Goal: Transaction & Acquisition: Purchase product/service

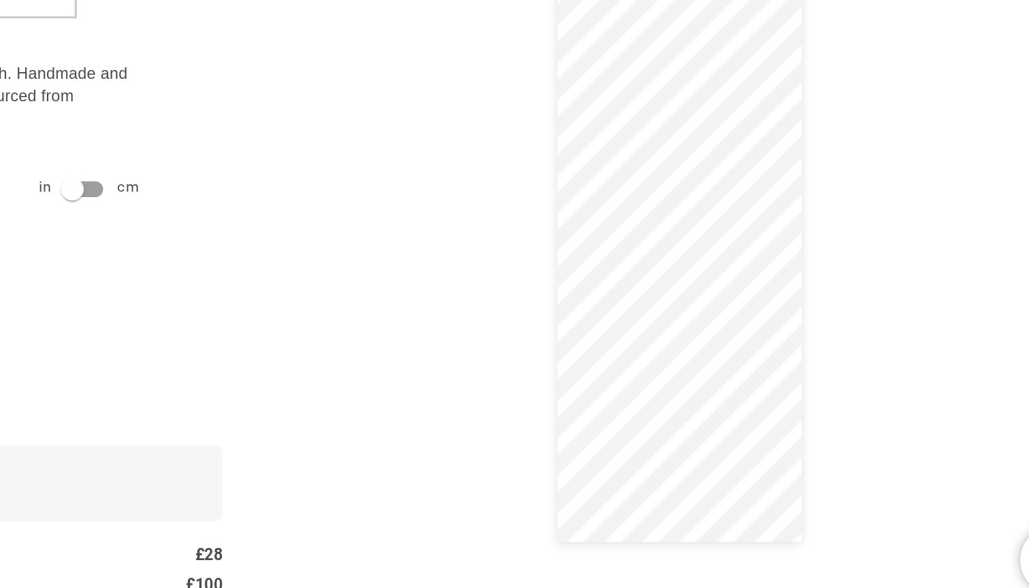
scroll to position [0, 265]
click at [531, 236] on div at bounding box center [771, 280] width 480 height 525
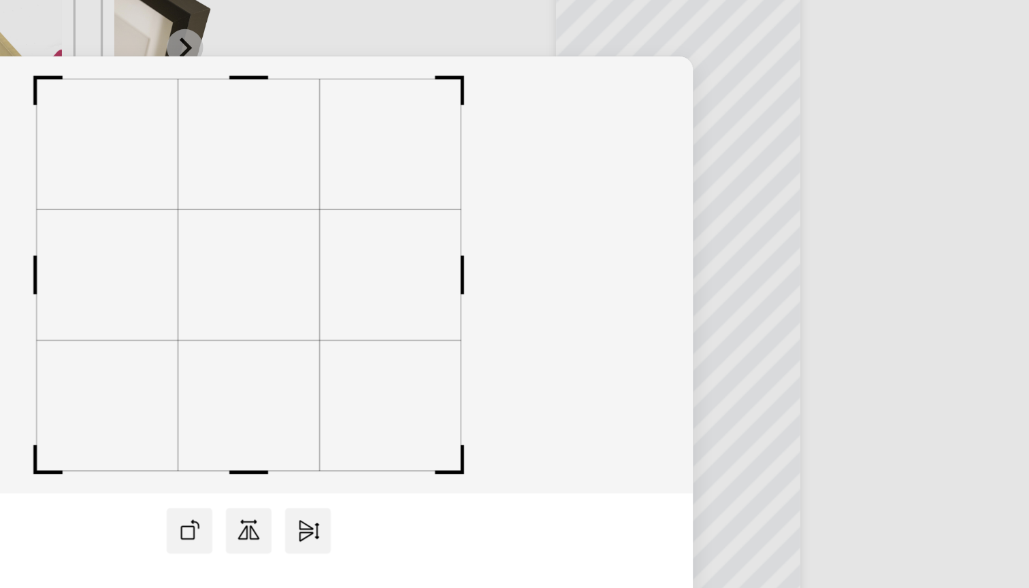
drag, startPoint x: 254, startPoint y: 176, endPoint x: 267, endPoint y: 180, distance: 14.0
click at [267, 180] on icon at bounding box center [514, 249] width 531 height 261
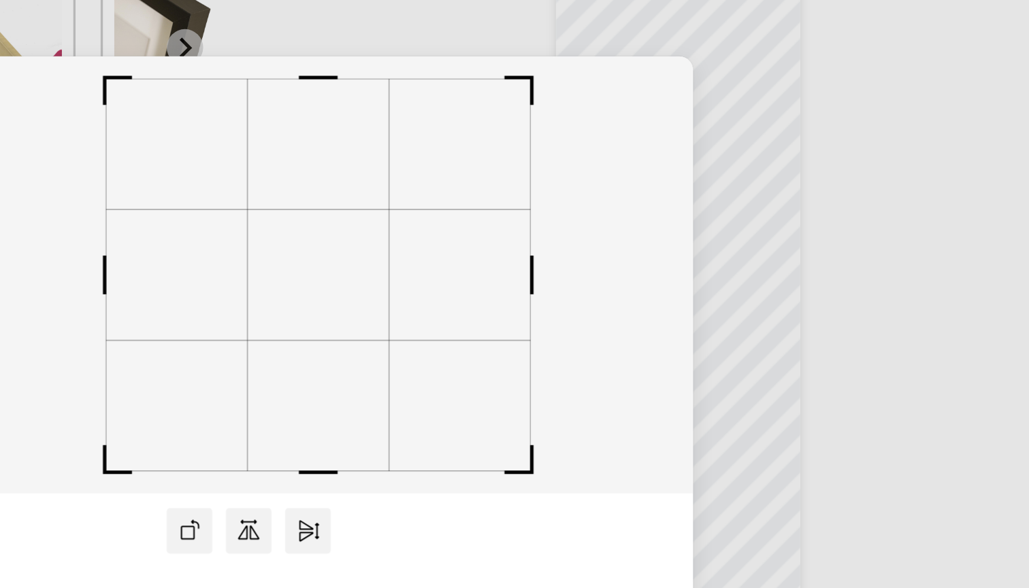
drag, startPoint x: 164, startPoint y: 179, endPoint x: 205, endPoint y: 182, distance: 41.6
click at [514, 210] on rect at bounding box center [556, 249] width 84 height 78
click at [511, 210] on rect at bounding box center [553, 249] width 84 height 78
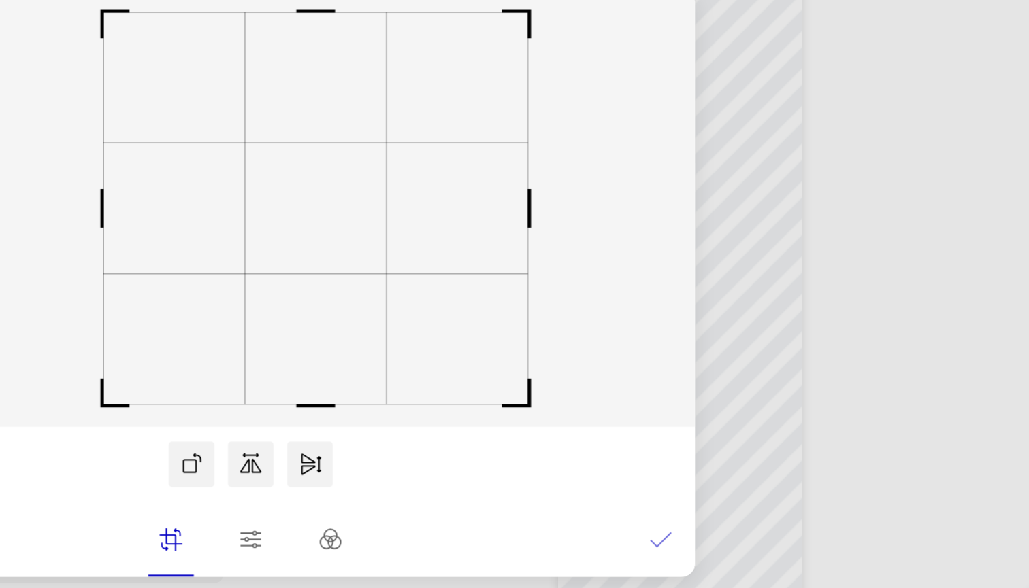
scroll to position [0, 531]
click at [752, 441] on icon at bounding box center [759, 448] width 14 height 14
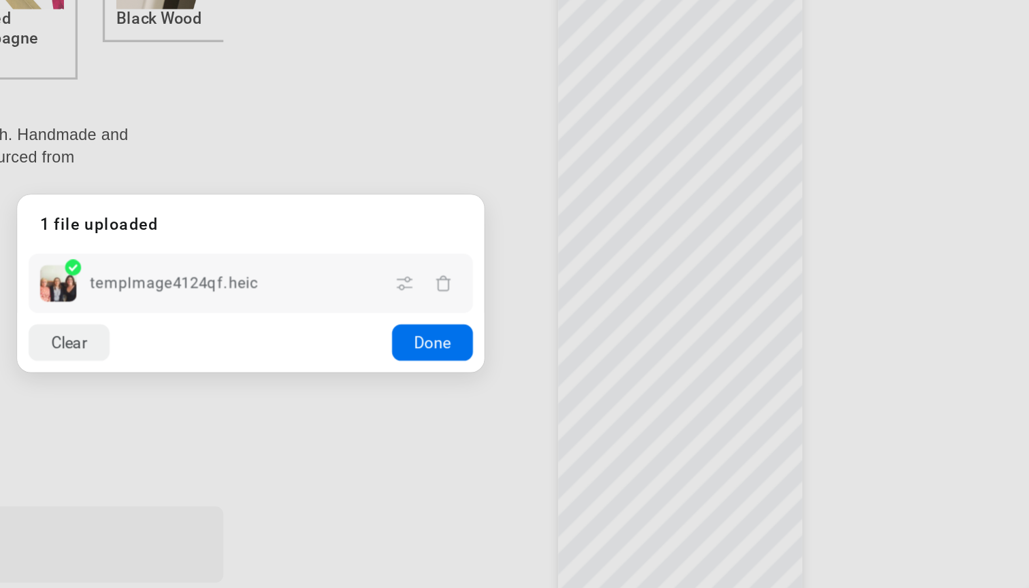
click at [599, 319] on button "Done" at bounding box center [623, 330] width 48 height 22
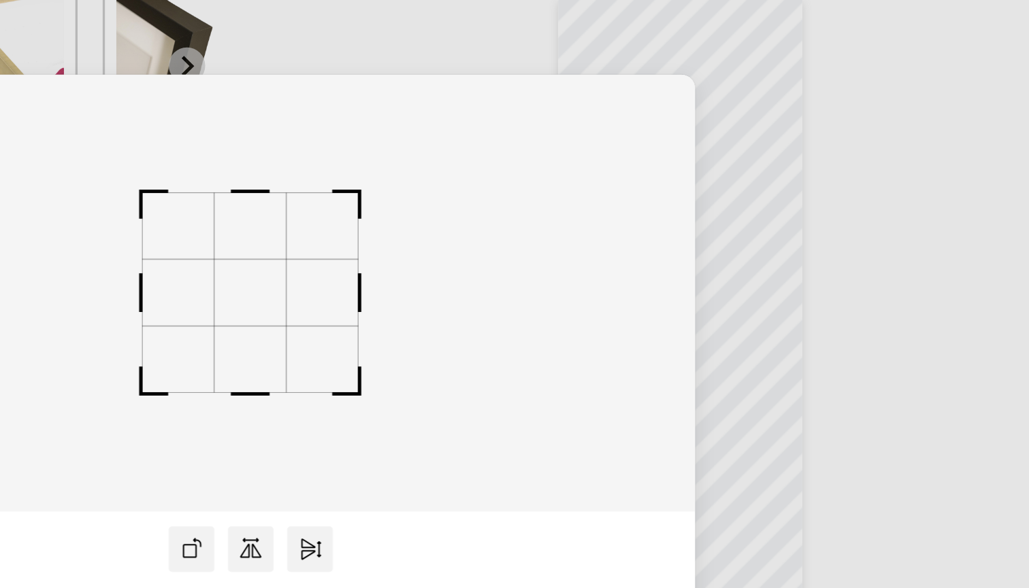
scroll to position [0, 265]
click at [493, 233] on rect at bounding box center [514, 252] width 43 height 39
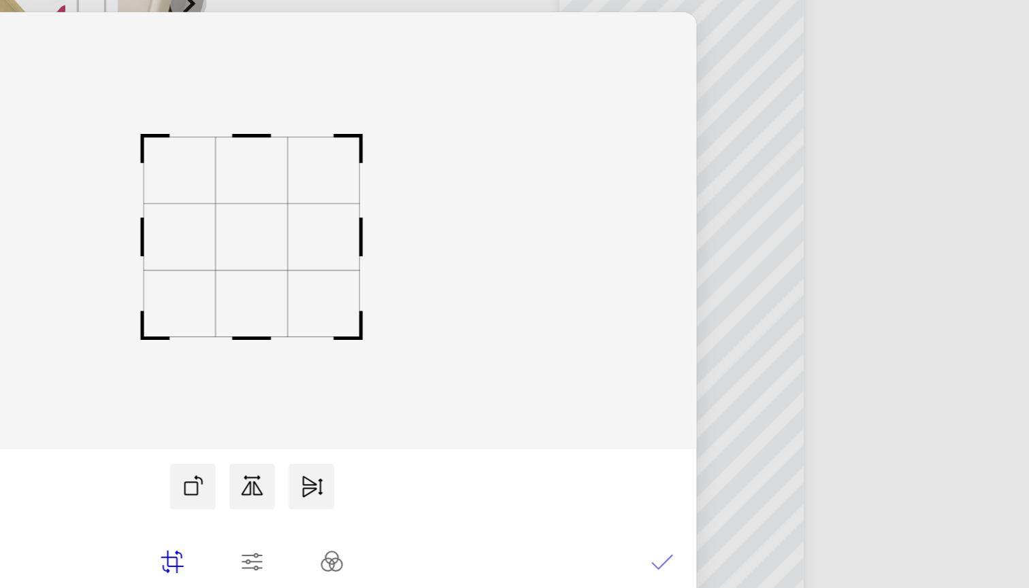
click at [753, 444] on icon at bounding box center [759, 448] width 12 height 8
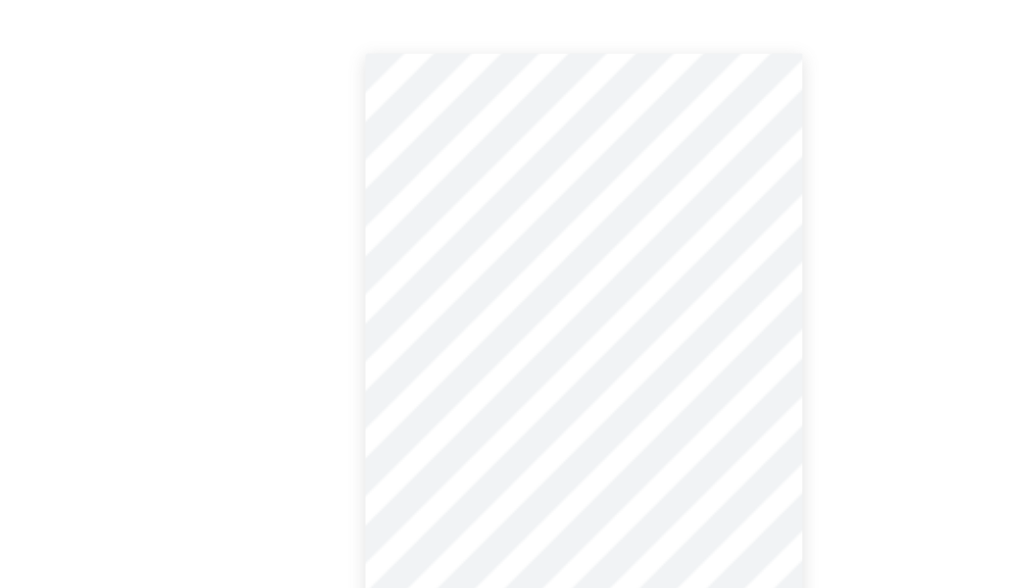
click at [514, 297] on dialog "Drop files here From device From link Camera Dropbox Google Drive Cancel Powere…" at bounding box center [514, 308] width 0 height 22
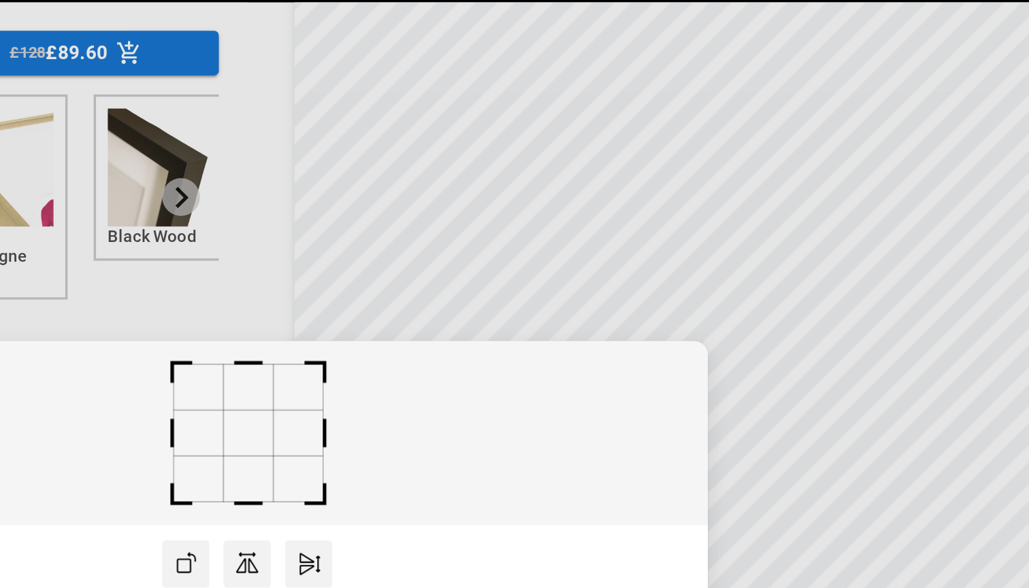
scroll to position [529, 0]
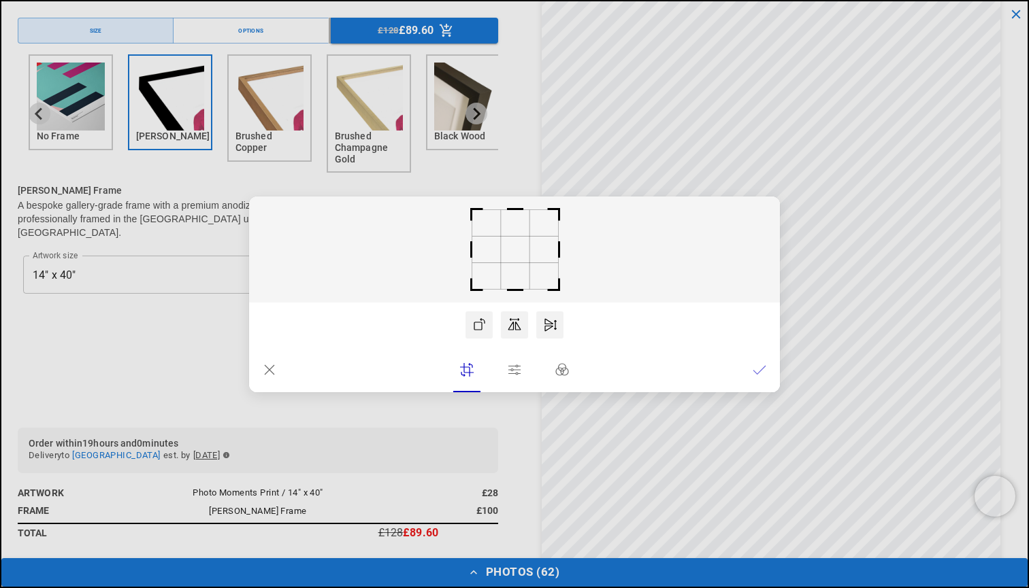
click at [517, 268] on rect at bounding box center [514, 250] width 531 height 106
click at [522, 252] on rect at bounding box center [519, 249] width 29 height 27
click at [757, 369] on icon at bounding box center [759, 370] width 14 height 14
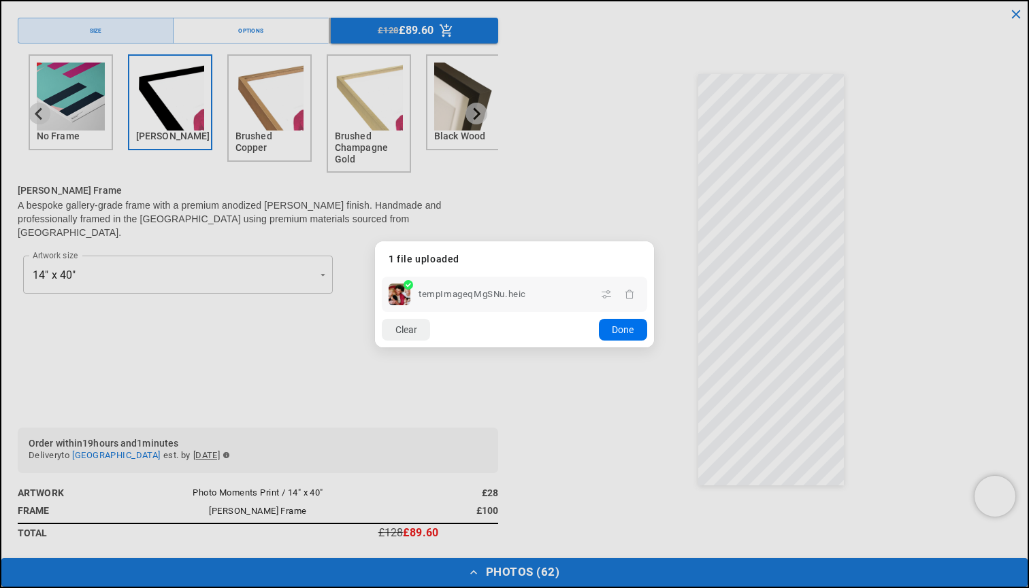
click at [629, 331] on button "Done" at bounding box center [623, 330] width 48 height 22
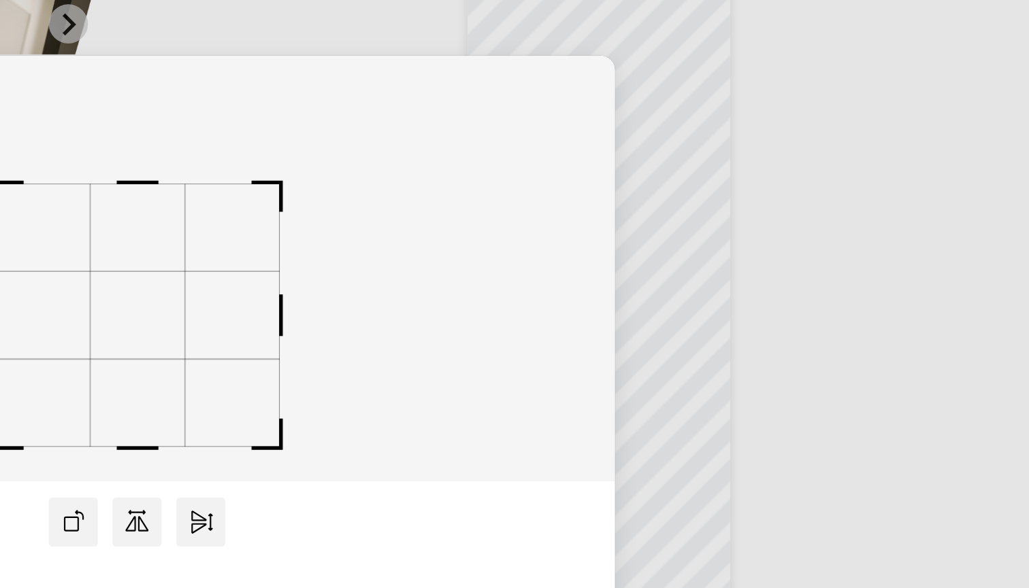
scroll to position [0, 531]
drag, startPoint x: 85, startPoint y: 166, endPoint x: 86, endPoint y: 193, distance: 27.2
click at [488, 252] on rect at bounding box center [514, 276] width 52 height 48
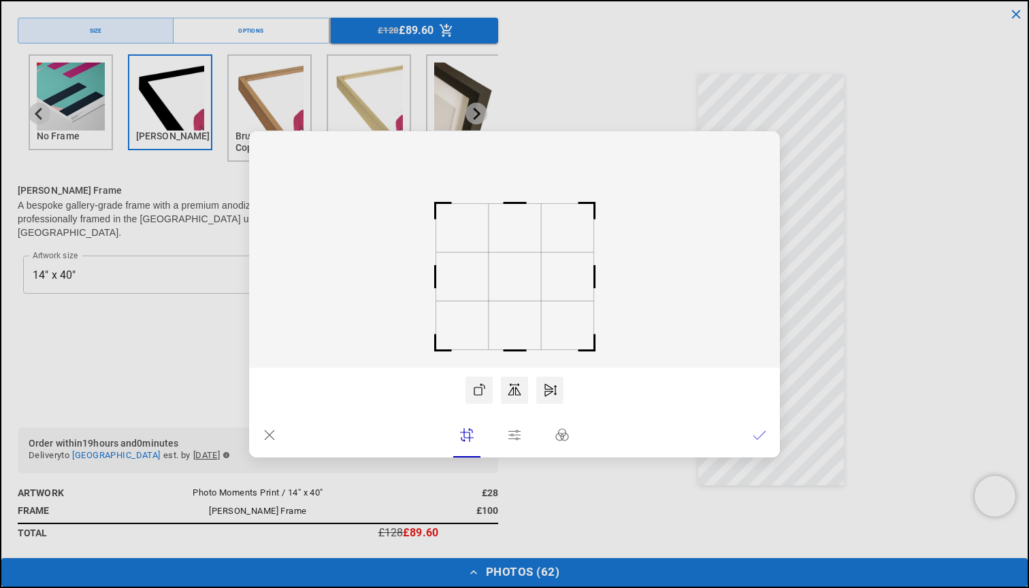
scroll to position [0, 265]
click at [758, 436] on icon at bounding box center [759, 436] width 14 height 14
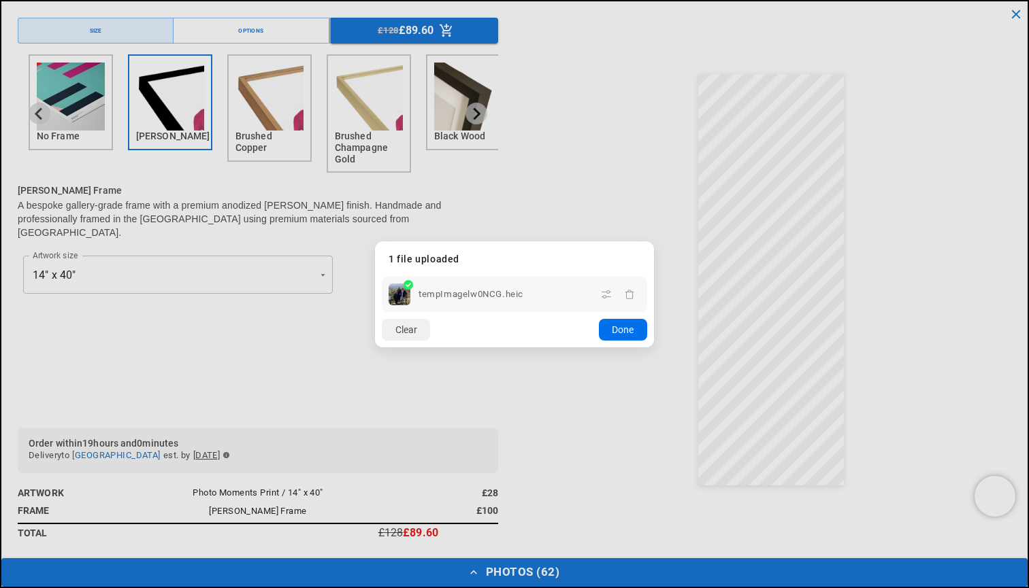
click at [624, 339] on button "Done" at bounding box center [623, 330] width 48 height 22
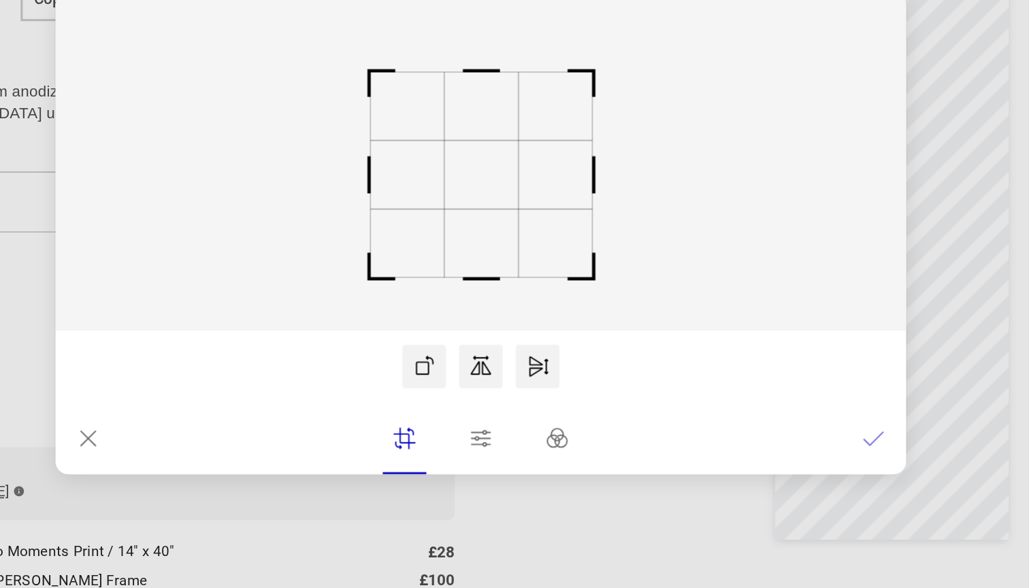
scroll to position [0, 531]
drag, startPoint x: 318, startPoint y: 99, endPoint x: 314, endPoint y: 107, distance: 9.5
click at [492, 236] on rect at bounding box center [515, 257] width 46 height 43
click at [753, 418] on icon at bounding box center [759, 422] width 12 height 8
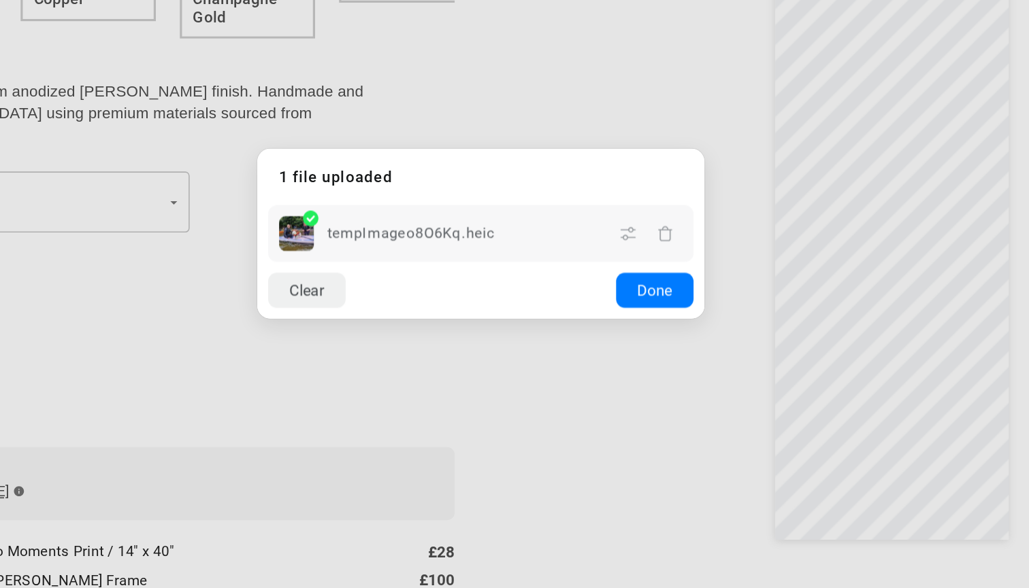
scroll to position [0, 0]
click at [599, 319] on button "Done" at bounding box center [623, 330] width 48 height 22
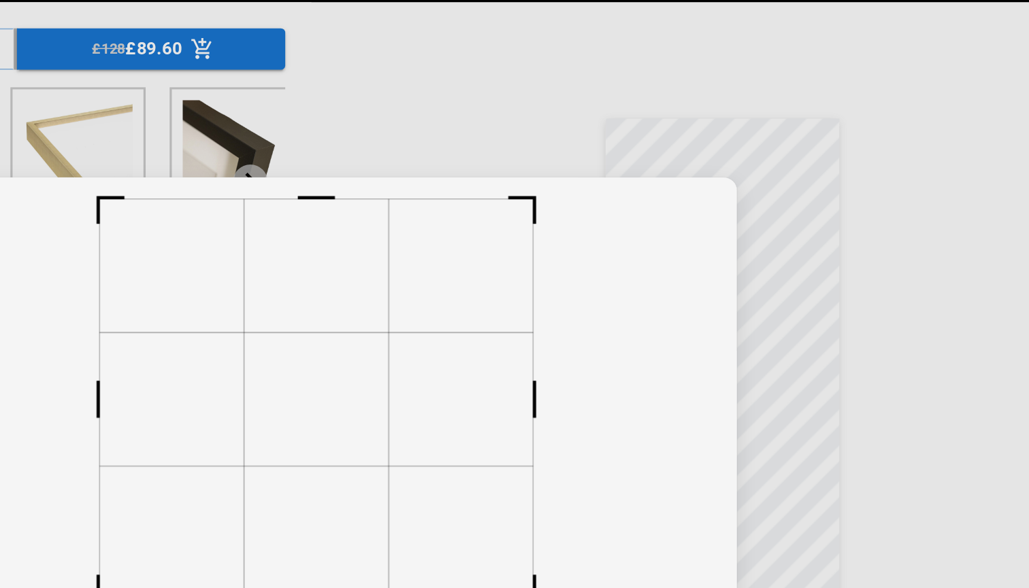
scroll to position [0, 531]
click at [471, 252] on rect at bounding box center [516, 249] width 90 height 83
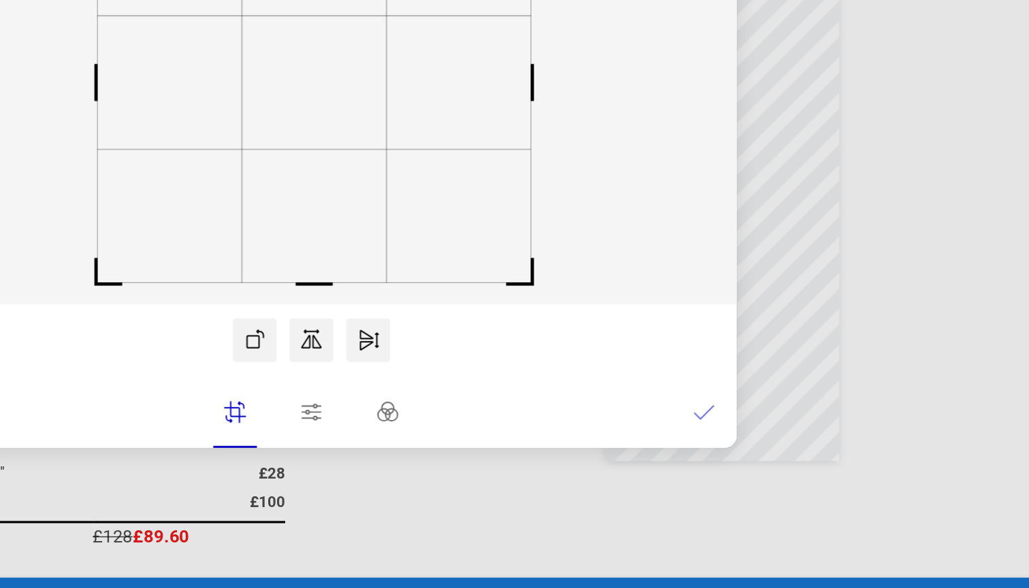
scroll to position [0, 0]
click at [752, 448] on icon at bounding box center [759, 455] width 14 height 14
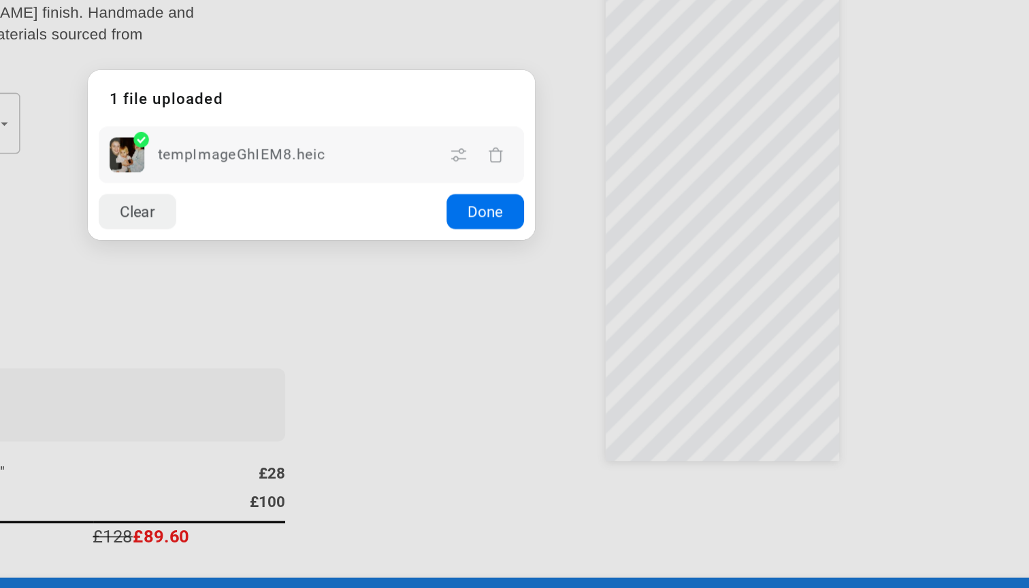
click at [599, 319] on button "Done" at bounding box center [623, 330] width 48 height 22
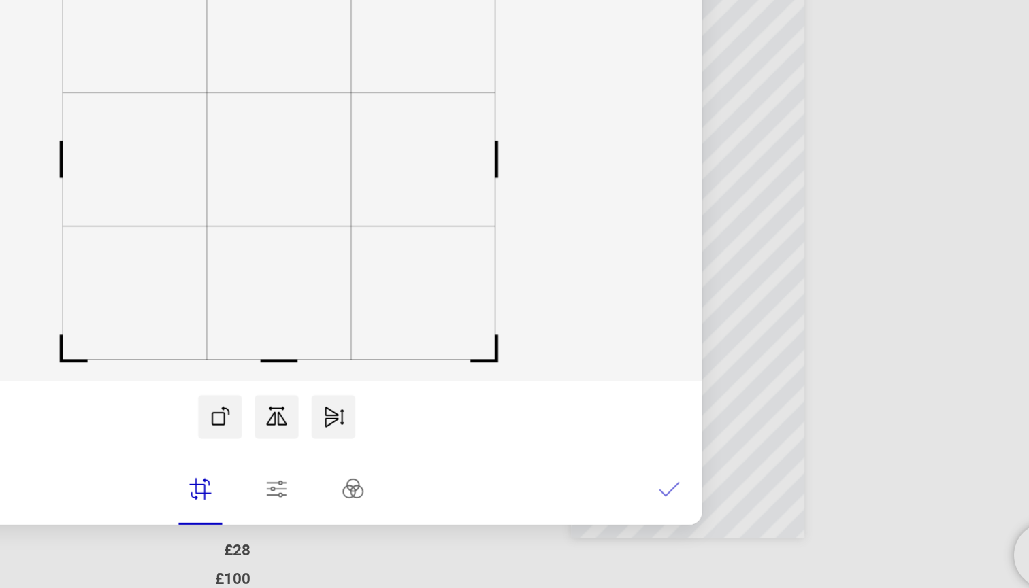
click at [471, 208] on rect at bounding box center [516, 249] width 90 height 83
click at [470, 208] on rect at bounding box center [515, 249] width 90 height 83
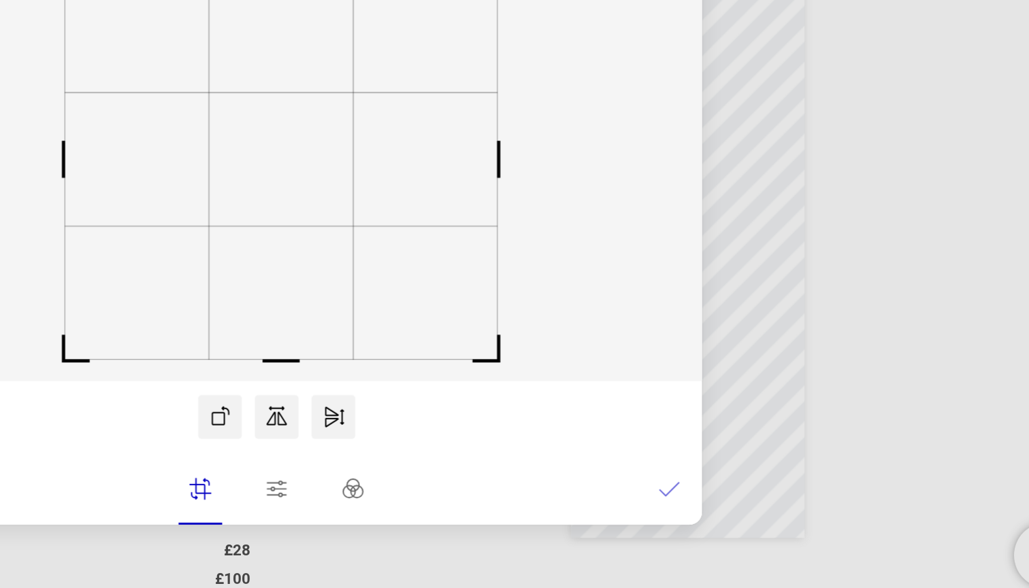
click at [472, 208] on rect at bounding box center [517, 249] width 90 height 83
click at [752, 448] on icon at bounding box center [759, 455] width 14 height 14
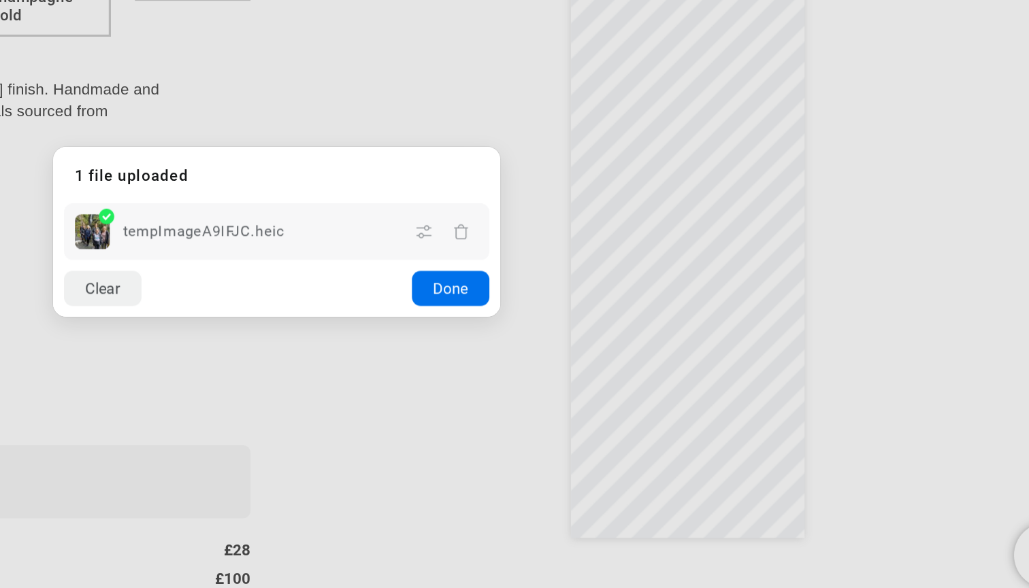
click at [599, 319] on button "Done" at bounding box center [623, 330] width 48 height 22
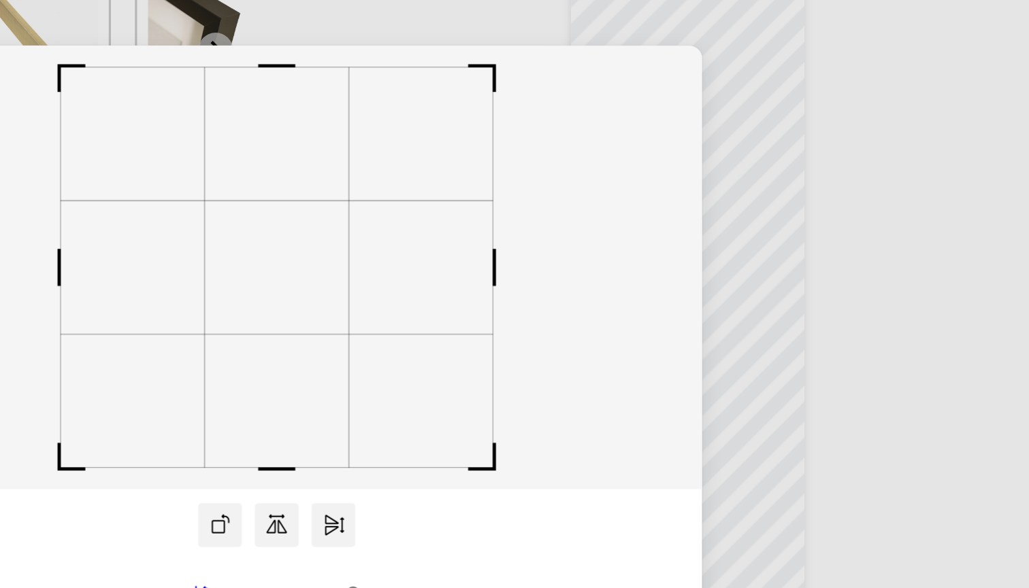
drag, startPoint x: 178, startPoint y: 163, endPoint x: 221, endPoint y: 171, distance: 43.6
click at [249, 171] on icon at bounding box center [514, 249] width 531 height 277
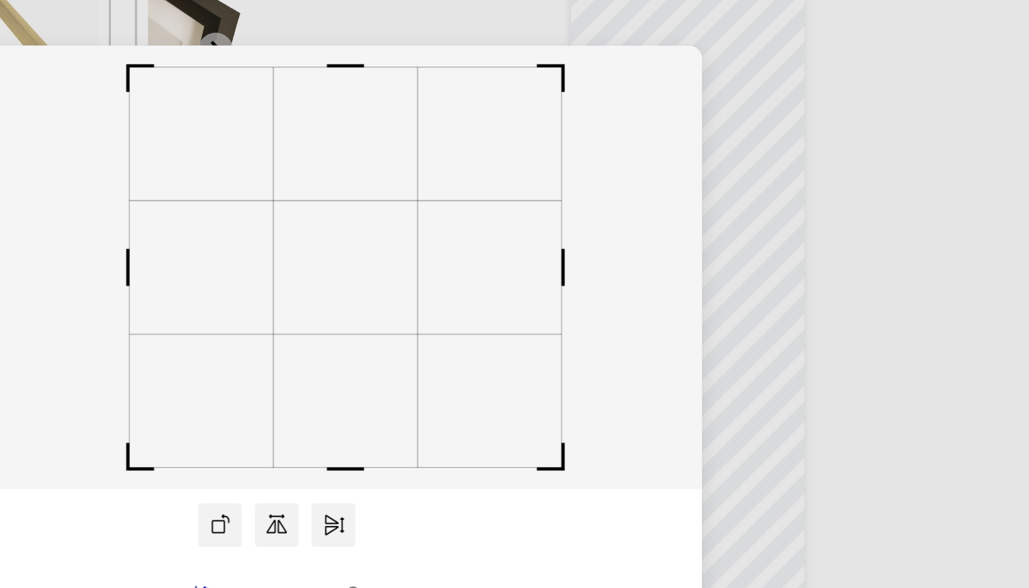
scroll to position [0, 0]
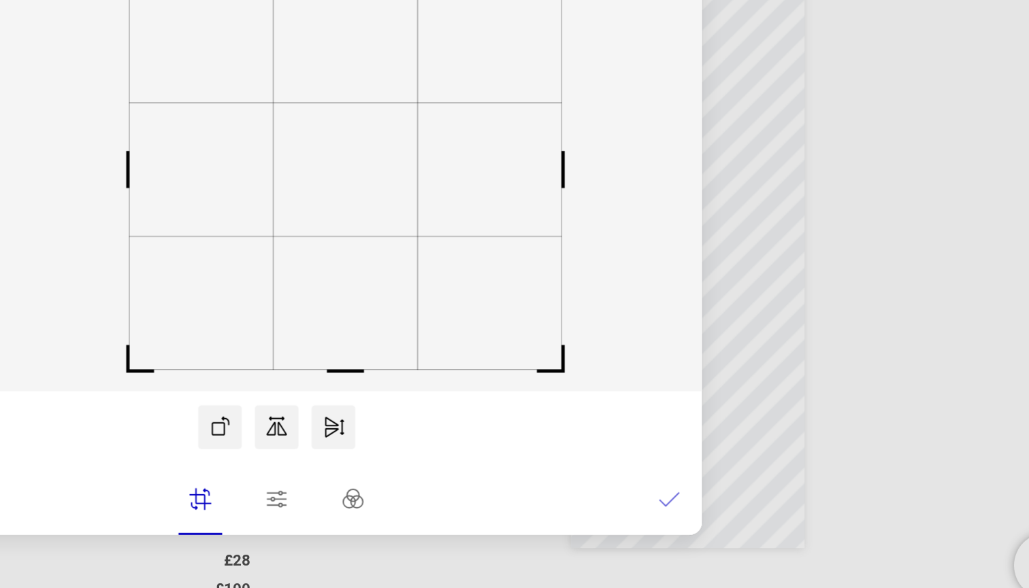
click at [752, 448] on icon at bounding box center [759, 455] width 14 height 14
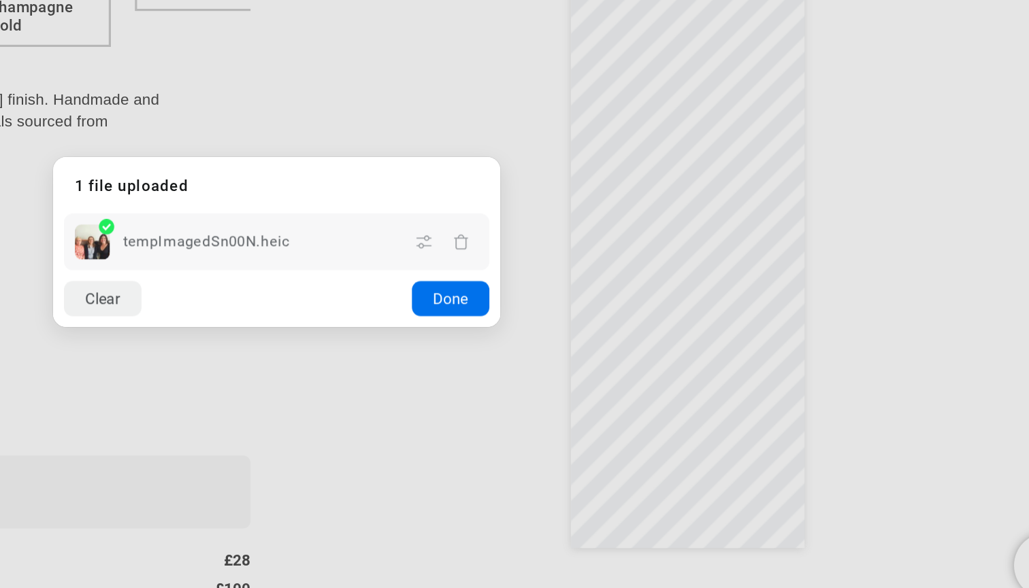
click at [599, 319] on button "Done" at bounding box center [623, 330] width 48 height 22
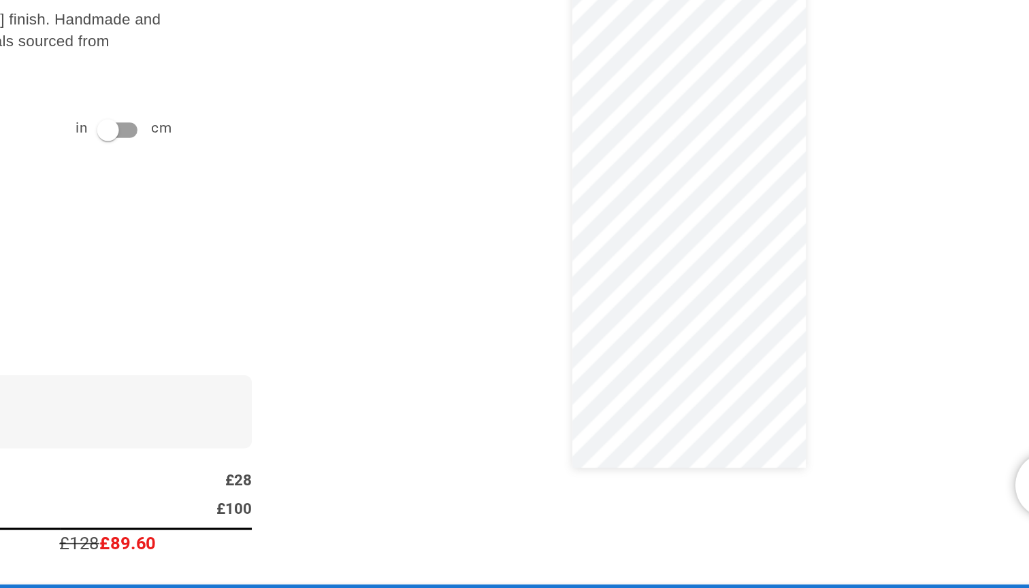
scroll to position [0, 265]
click at [483, 275] on div "Size Options £128 £89.60 No Frame [PERSON_NAME] Brushed Copper Brushed Champagn…" at bounding box center [514, 294] width 1029 height 588
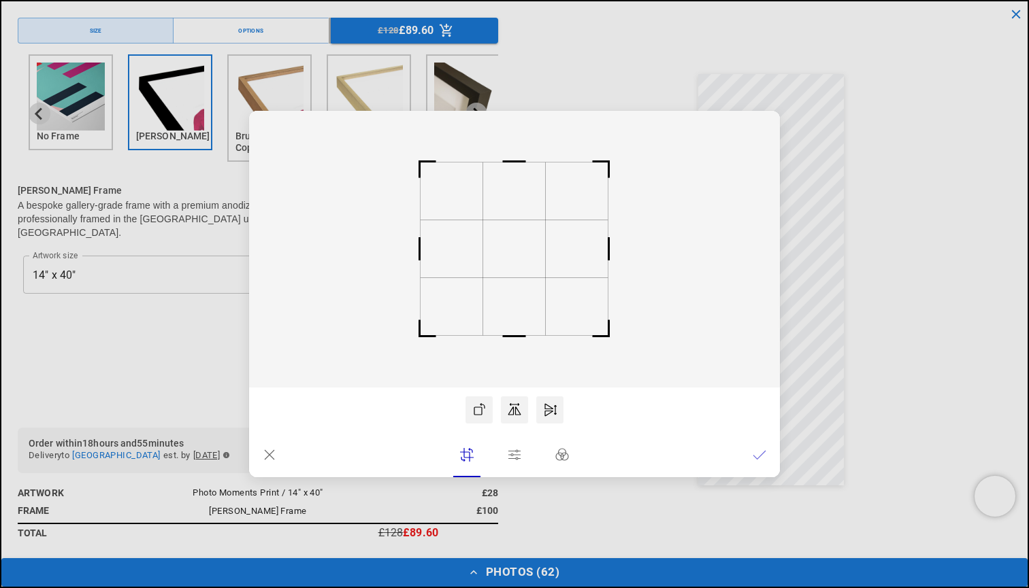
scroll to position [0, 0]
click at [511, 251] on rect at bounding box center [514, 249] width 63 height 58
click at [521, 454] on lr-btn-ui at bounding box center [514, 455] width 27 height 27
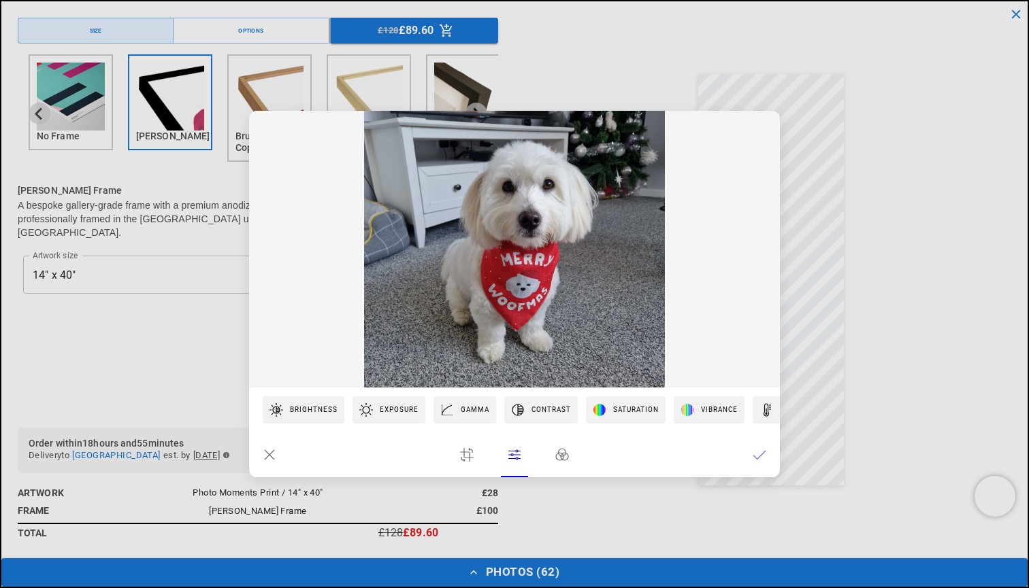
scroll to position [0, 0]
click at [563, 464] on lr-icon at bounding box center [562, 455] width 14 height 27
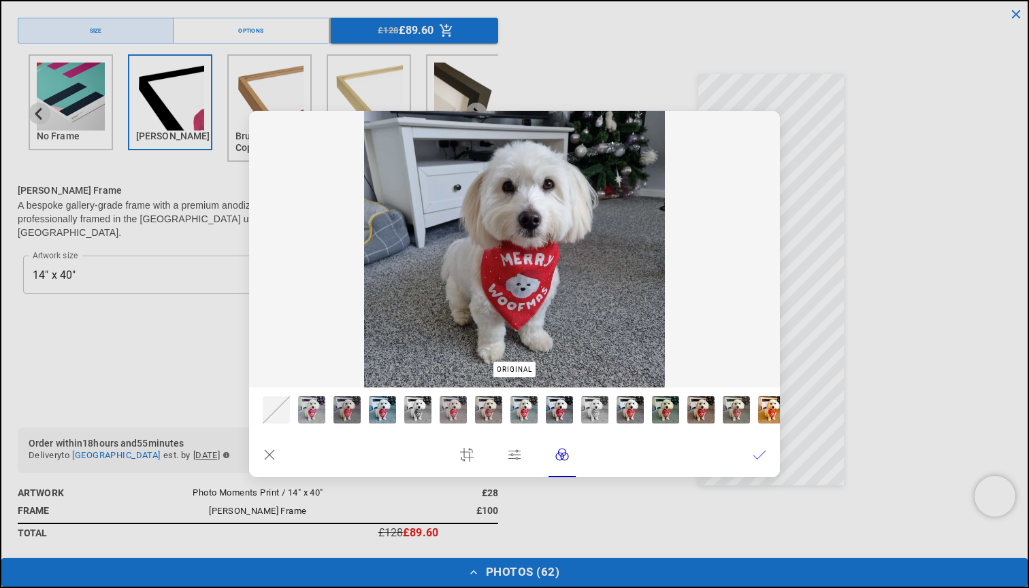
click at [279, 416] on div at bounding box center [276, 410] width 27 height 27
type input "***"
click at [267, 459] on icon at bounding box center [270, 455] width 14 height 14
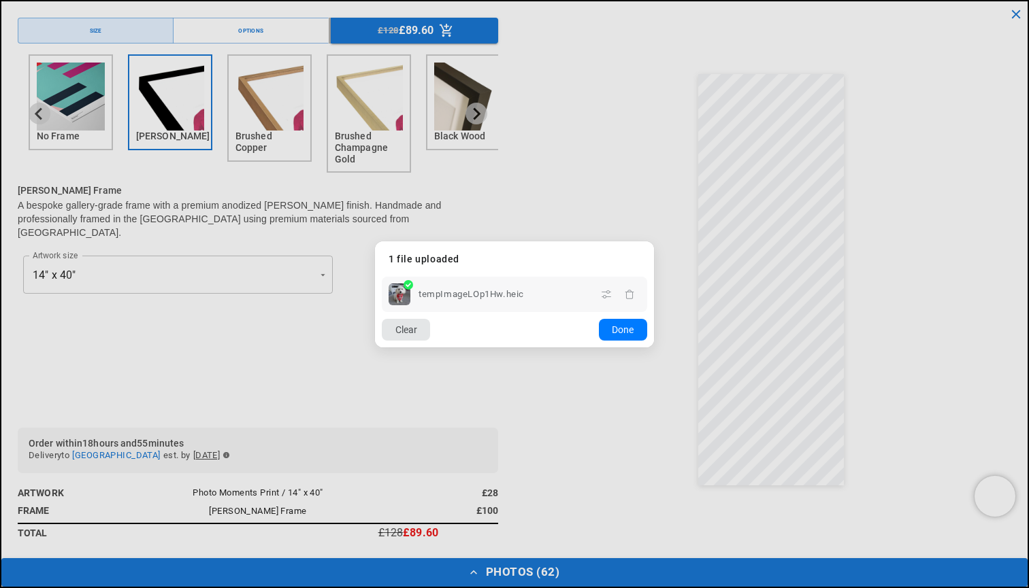
click at [405, 328] on button "Clear" at bounding box center [406, 330] width 48 height 22
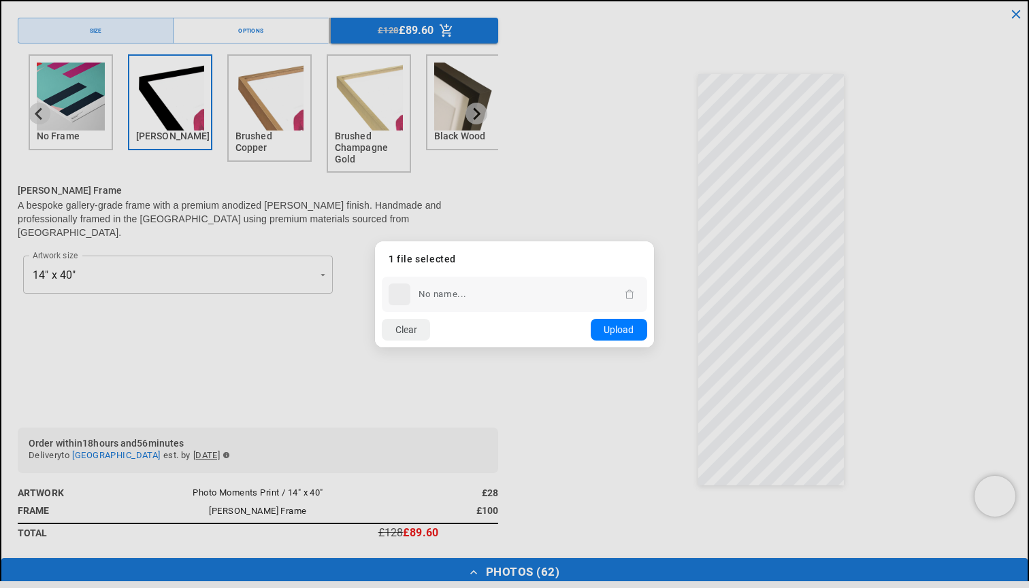
scroll to position [0, 0]
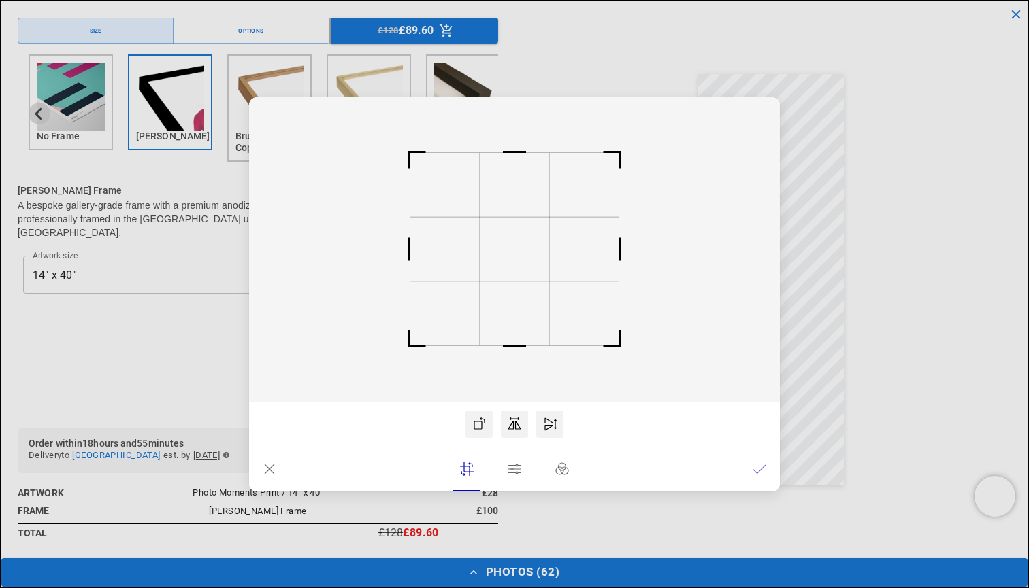
click at [263, 469] on icon at bounding box center [270, 470] width 14 height 14
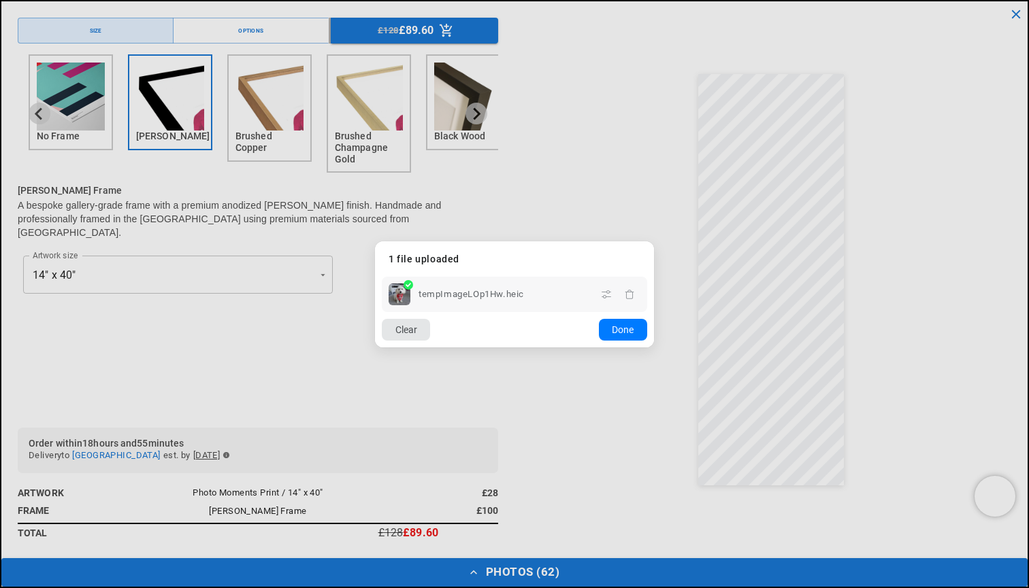
click at [418, 324] on button "Clear" at bounding box center [406, 330] width 48 height 22
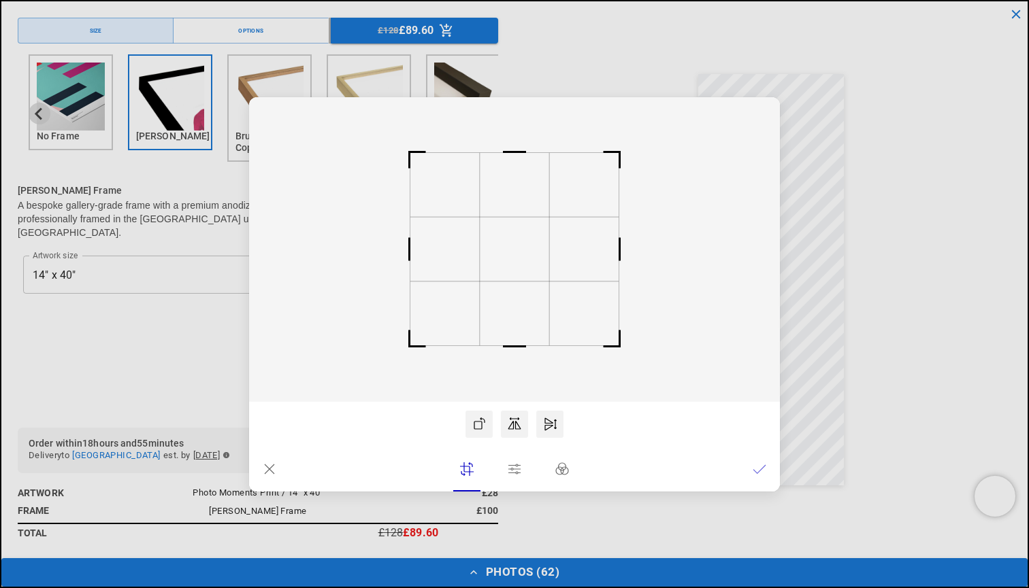
click at [265, 471] on icon at bounding box center [270, 470] width 14 height 14
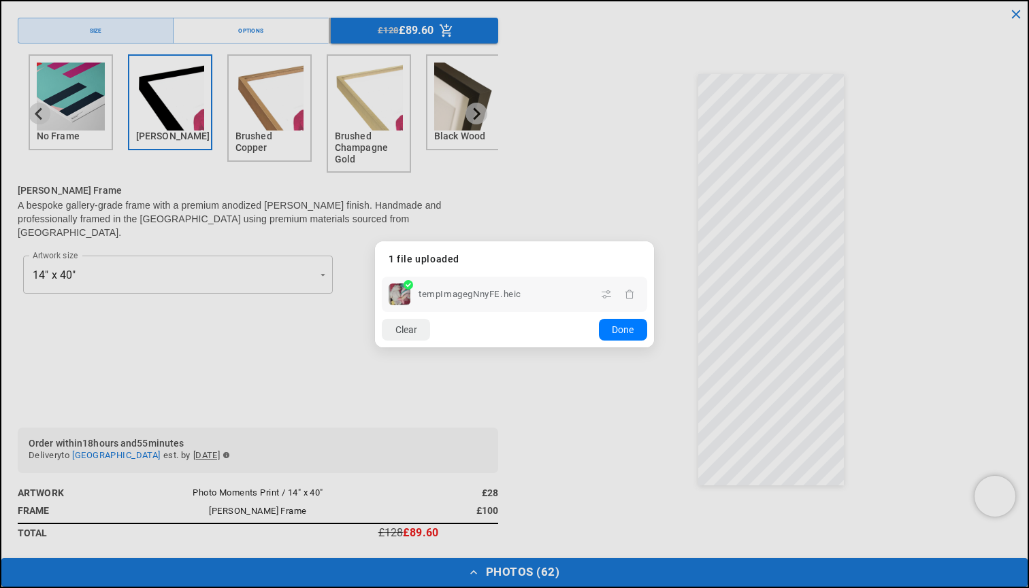
scroll to position [0, 265]
click at [402, 328] on button "Clear" at bounding box center [406, 330] width 48 height 22
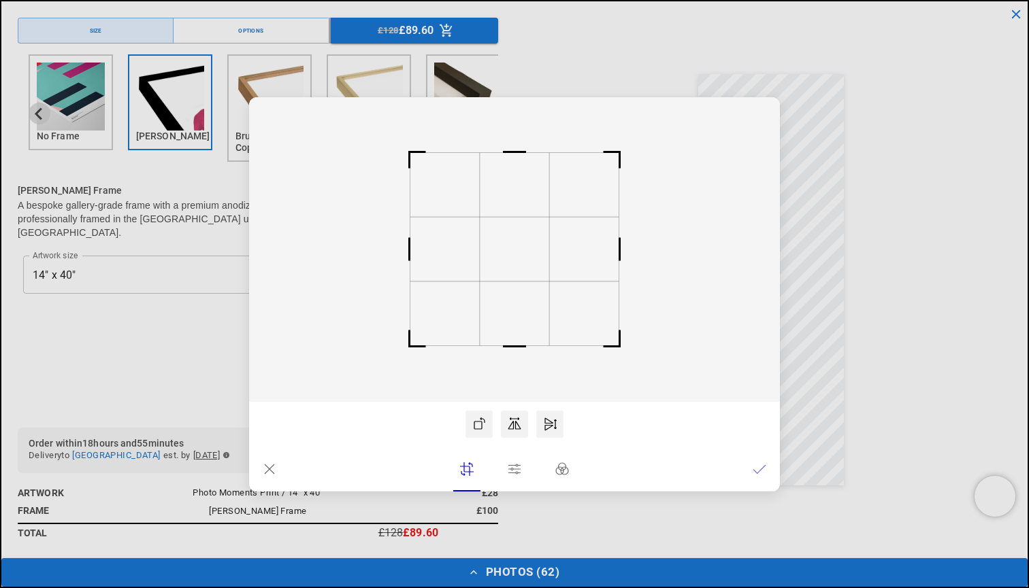
scroll to position [0, 531]
click at [273, 473] on icon at bounding box center [270, 470] width 10 height 10
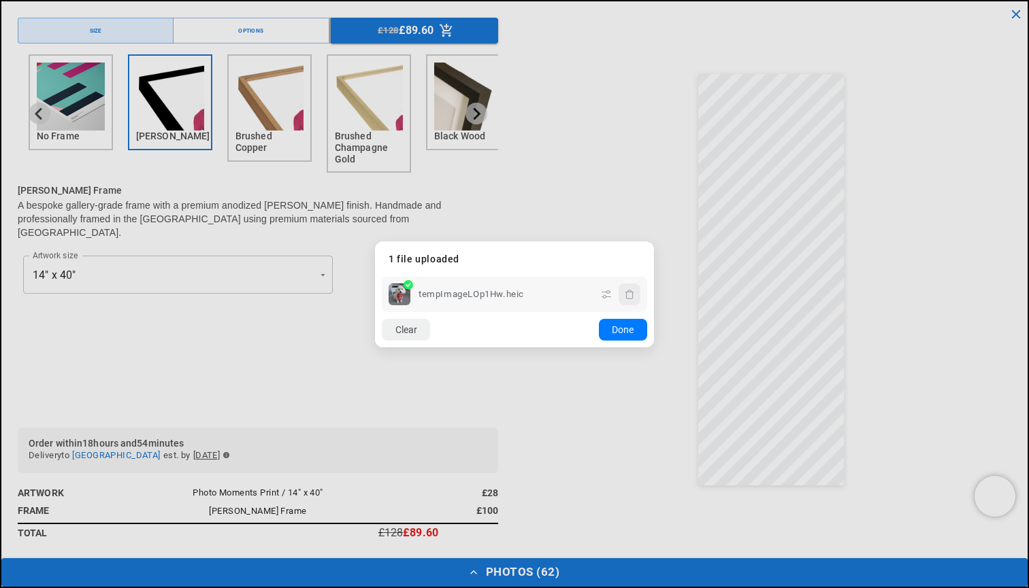
scroll to position [0, 0]
click at [630, 298] on icon "button" at bounding box center [629, 294] width 11 height 11
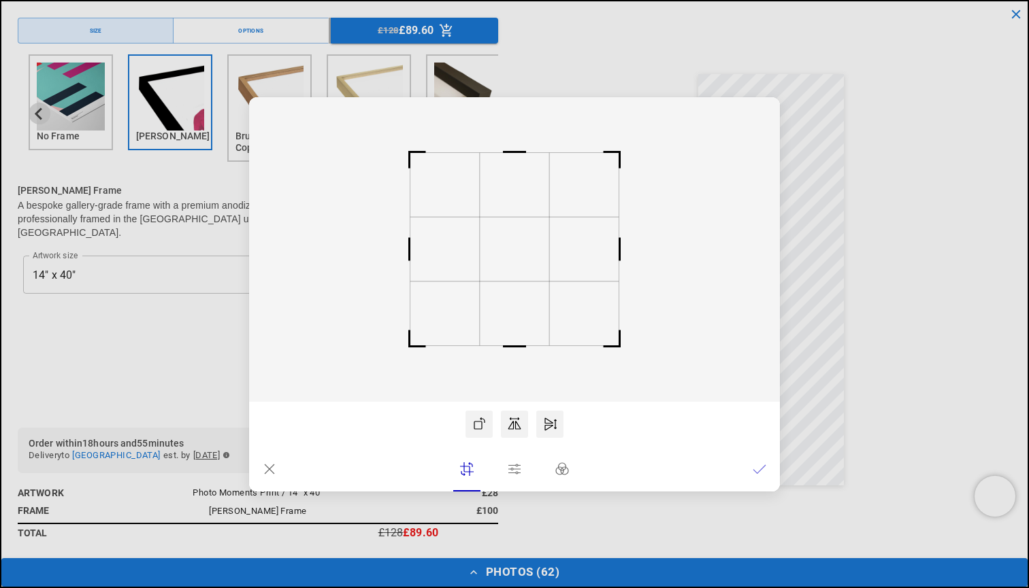
scroll to position [0, 265]
click at [269, 472] on icon at bounding box center [270, 470] width 14 height 14
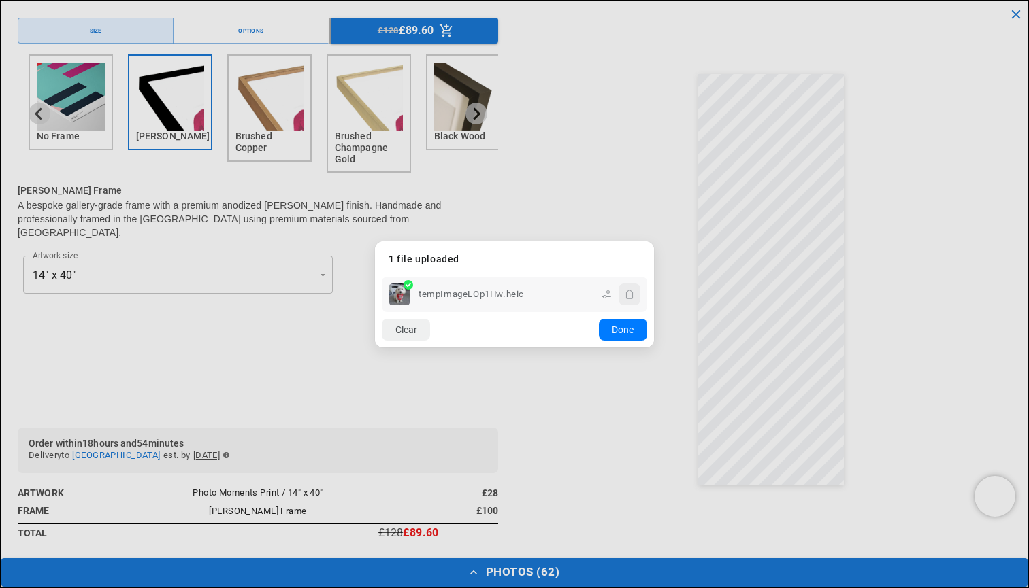
click at [628, 295] on icon "button" at bounding box center [629, 294] width 11 height 11
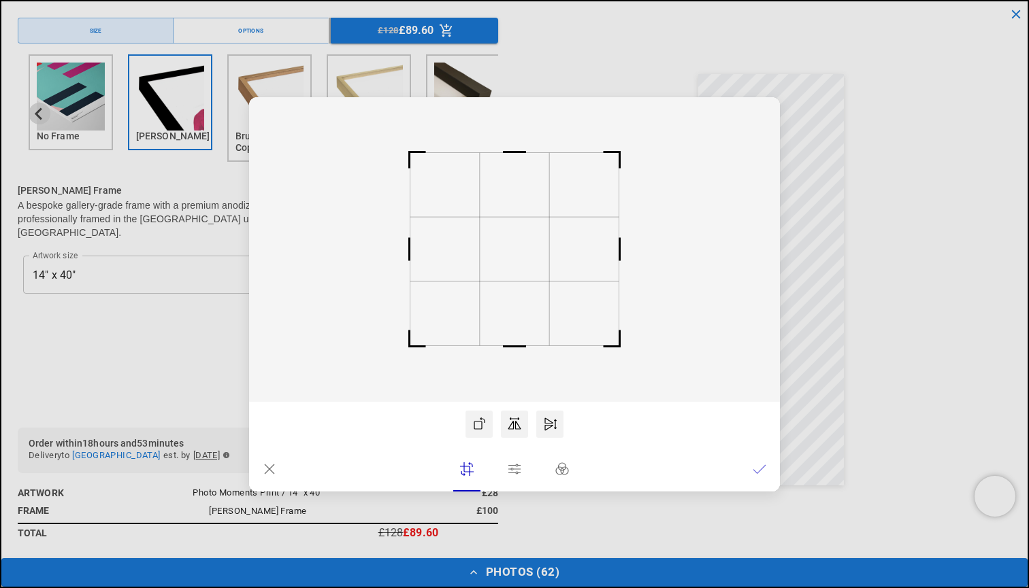
drag, startPoint x: 567, startPoint y: 252, endPoint x: 496, endPoint y: 352, distance: 122.5
click at [497, 352] on rect at bounding box center [514, 249] width 531 height 305
click at [268, 472] on icon at bounding box center [270, 470] width 14 height 14
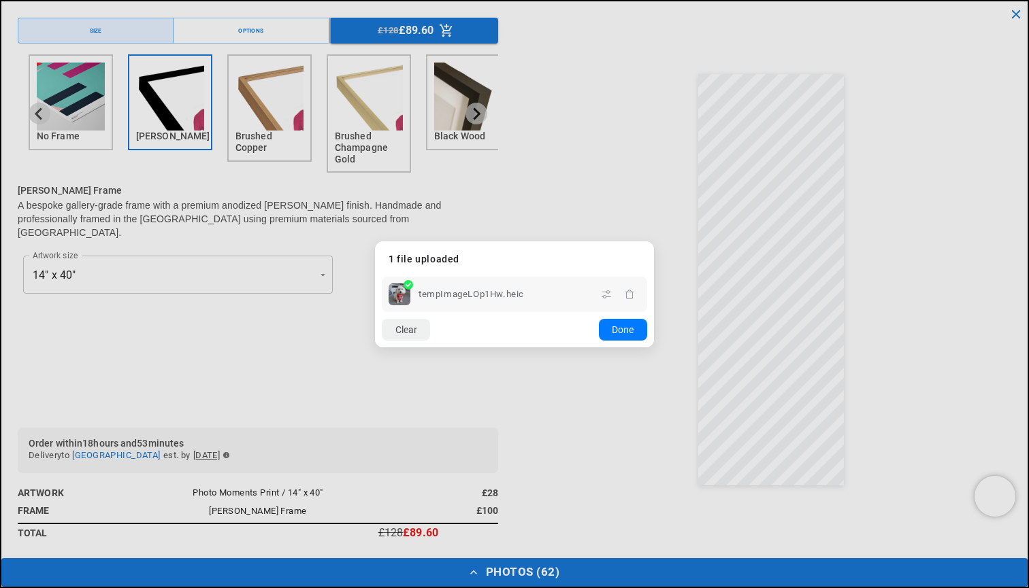
scroll to position [0, 531]
click at [629, 293] on icon "button" at bounding box center [629, 294] width 11 height 11
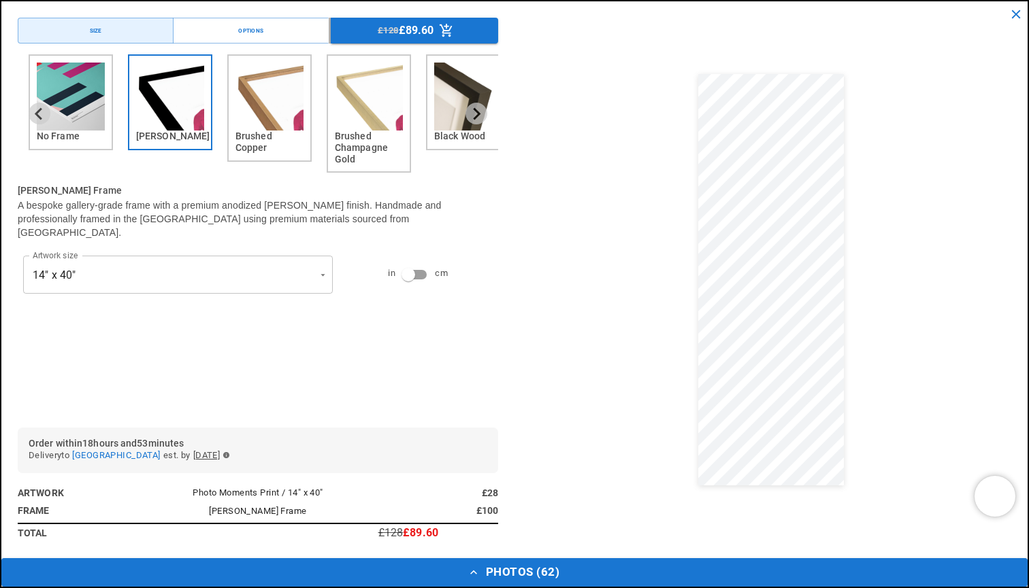
scroll to position [1206, 0]
click at [535, 572] on button "Photos ( 62 )" at bounding box center [514, 573] width 1026 height 29
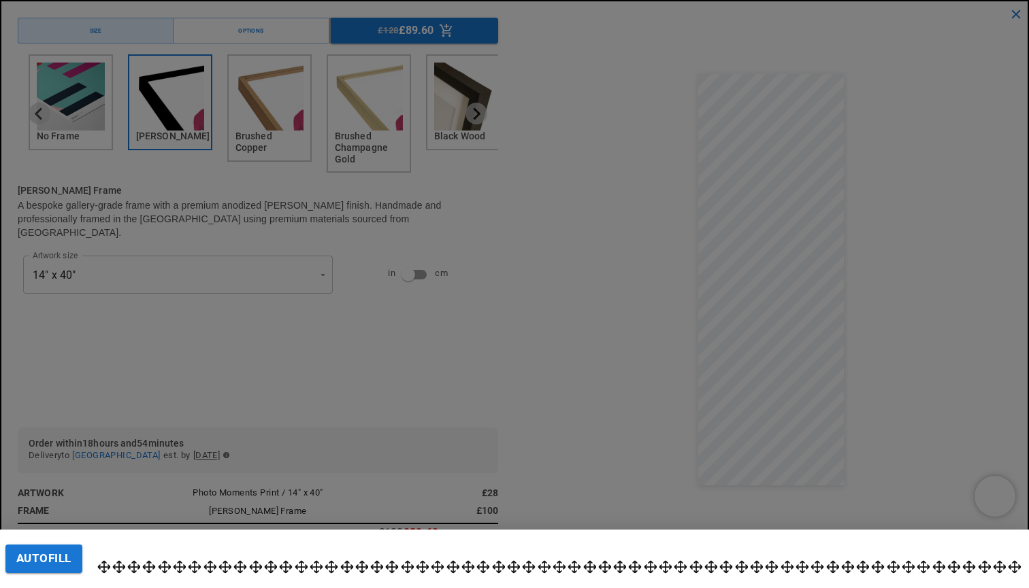
scroll to position [0, 265]
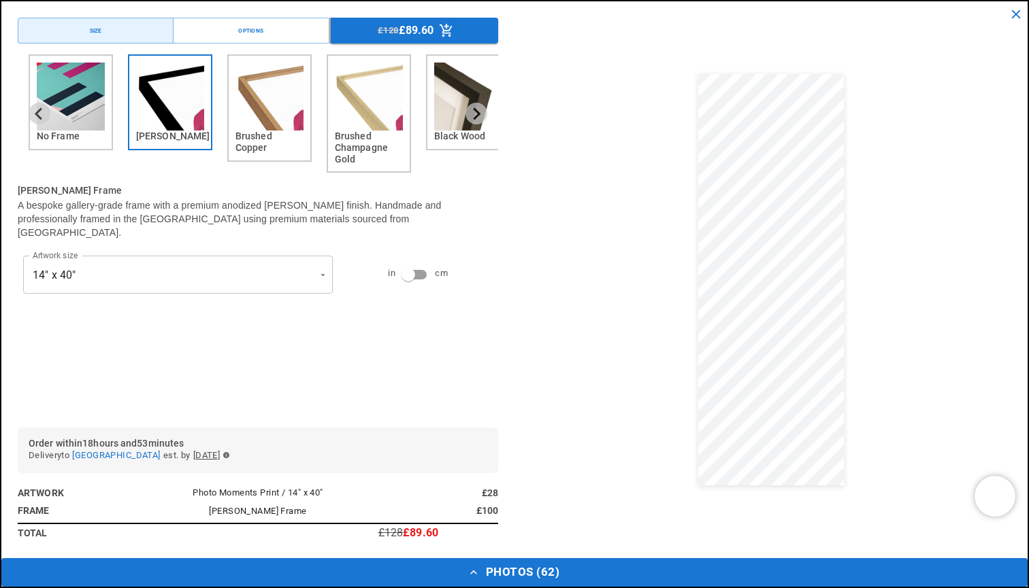
scroll to position [0, 531]
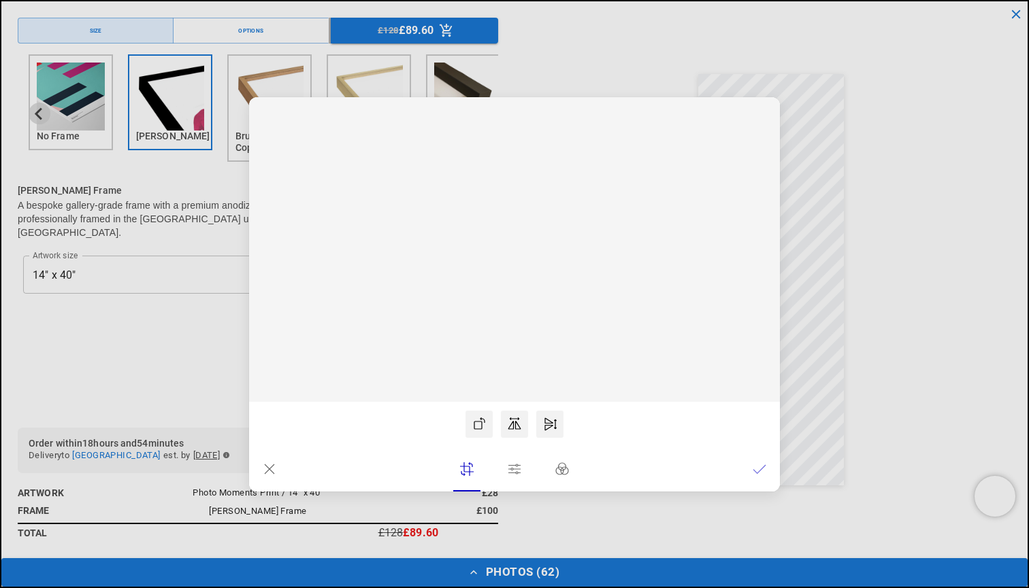
click at [271, 472] on icon at bounding box center [270, 470] width 14 height 14
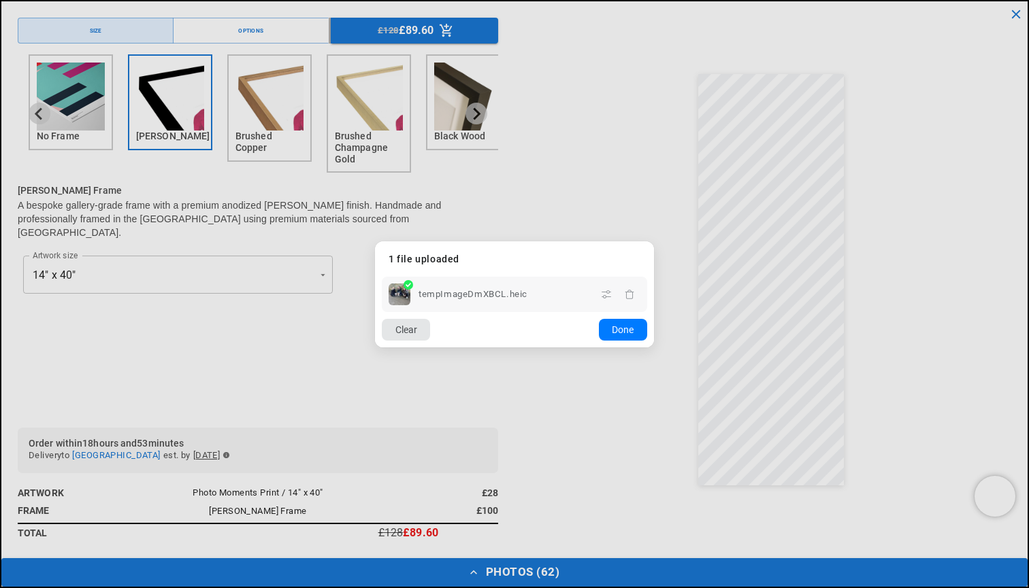
click at [417, 336] on button "Clear" at bounding box center [406, 330] width 48 height 22
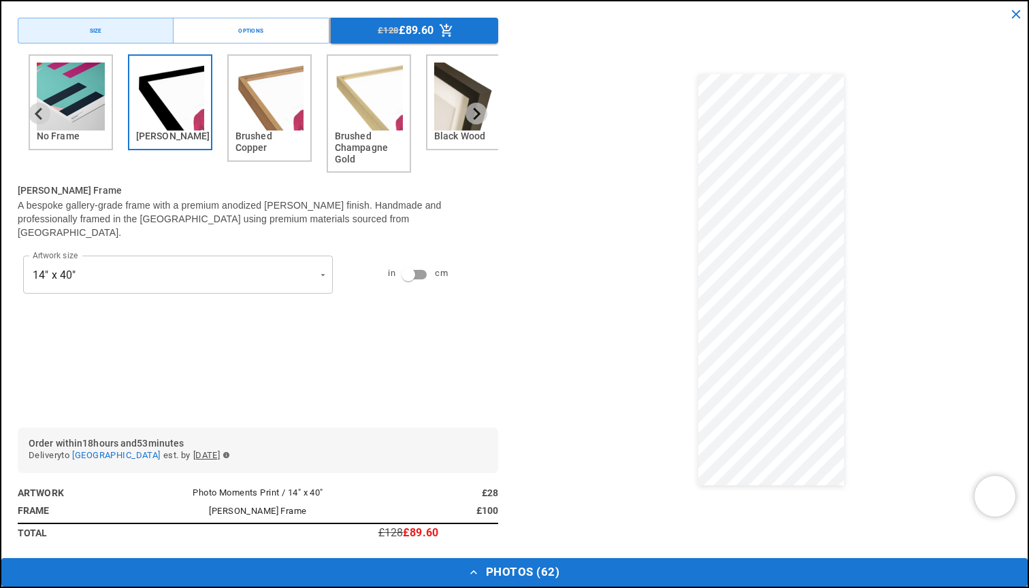
scroll to position [0, 265]
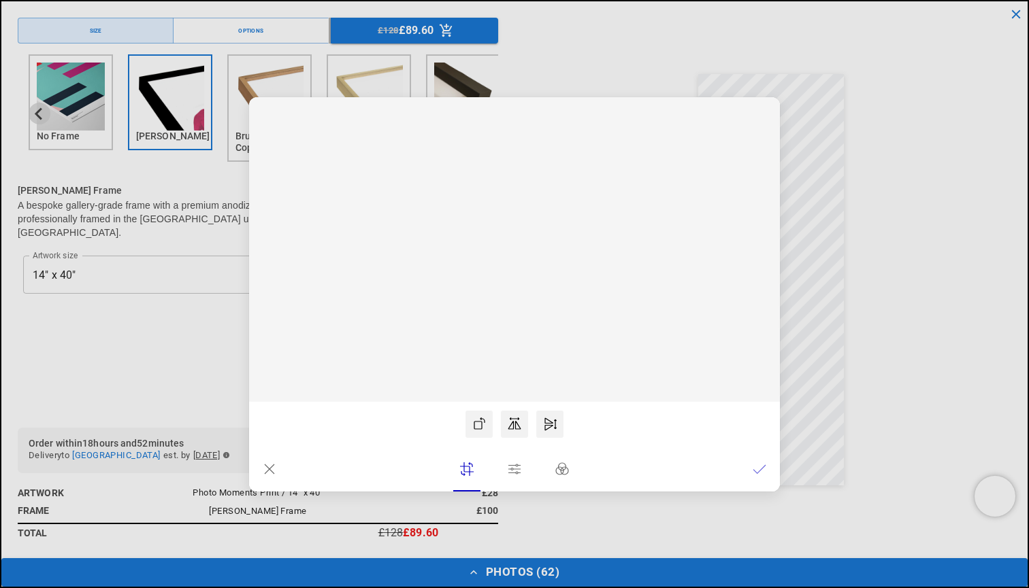
click at [267, 474] on icon at bounding box center [270, 470] width 14 height 14
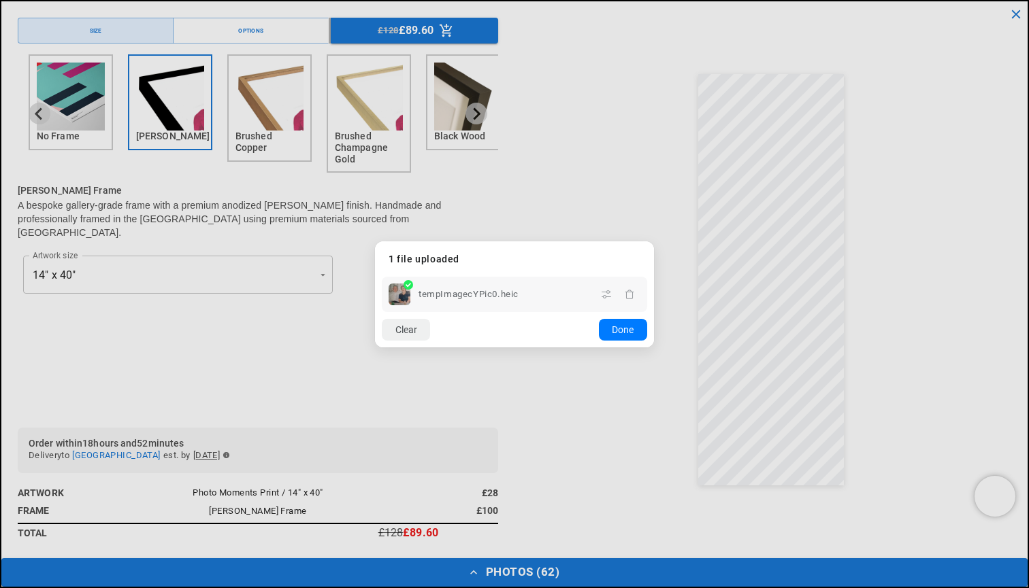
scroll to position [0, 531]
click at [634, 299] on icon "button" at bounding box center [629, 294] width 11 height 11
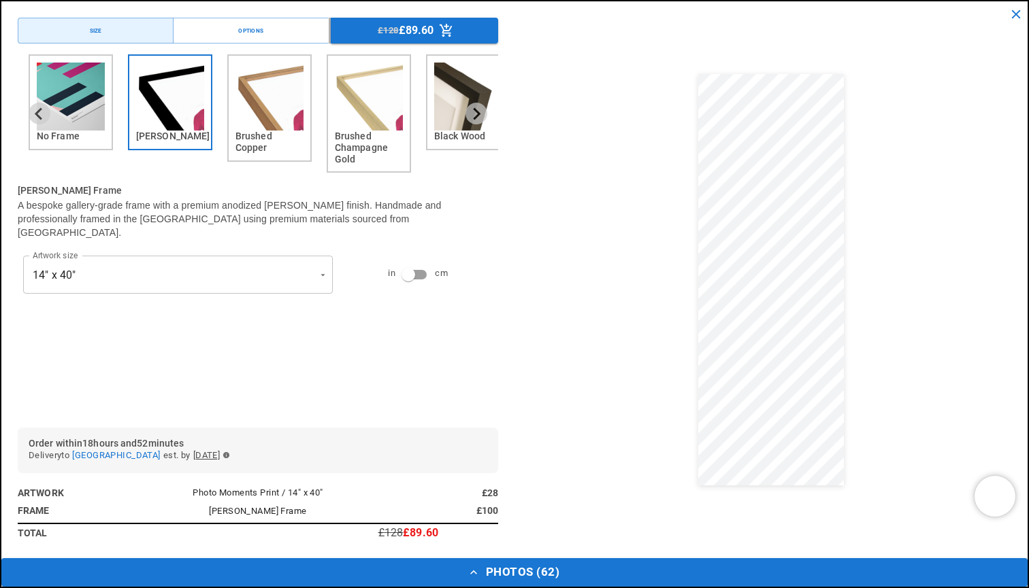
scroll to position [0, 0]
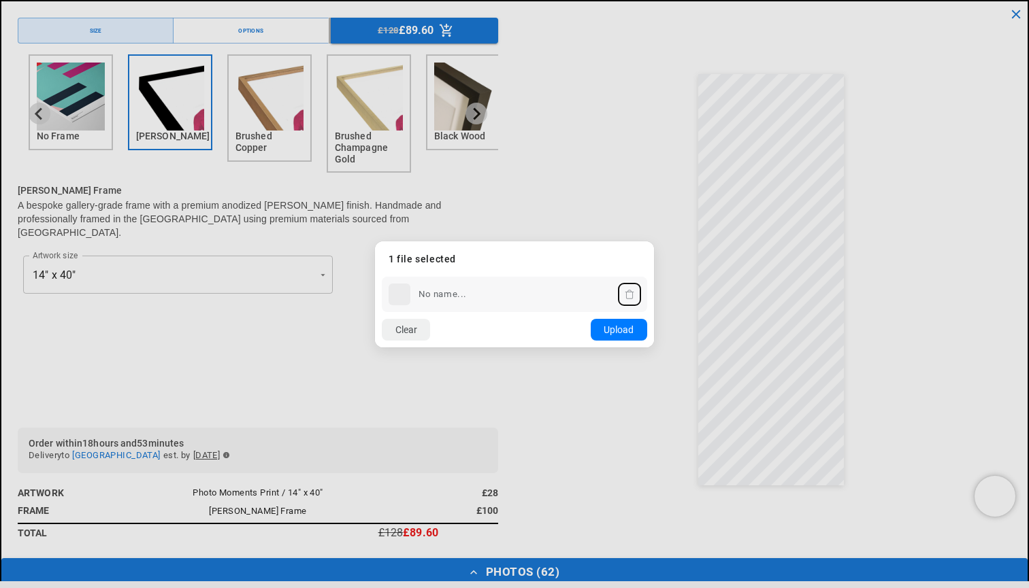
click at [654, 348] on dialog "Drop files here From device From link Camera Dropbox Google Drive Cancel Powere…" at bounding box center [514, 295] width 279 height 106
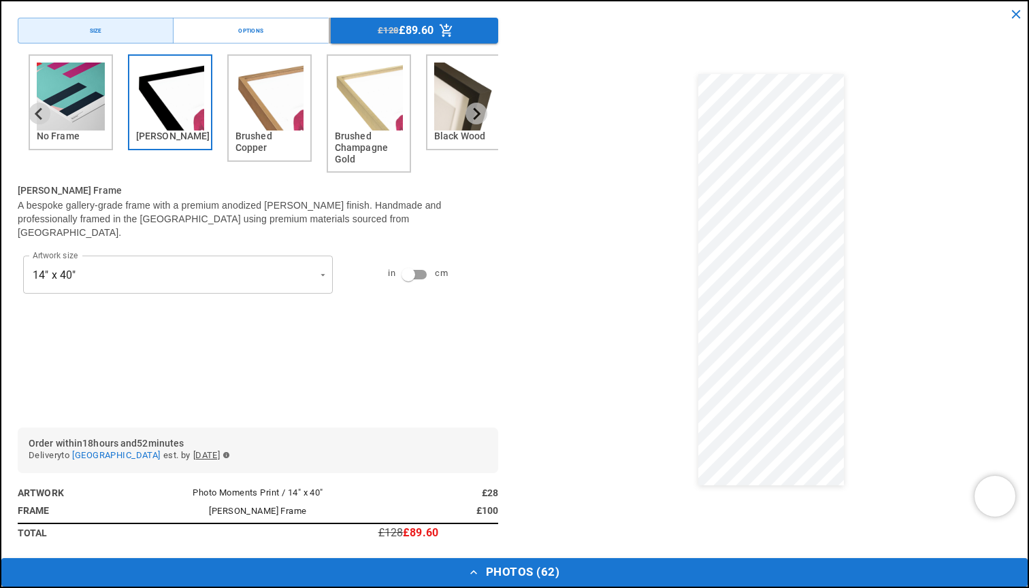
scroll to position [0, 531]
click at [561, 565] on button "Photos ( 62 )" at bounding box center [514, 573] width 1026 height 29
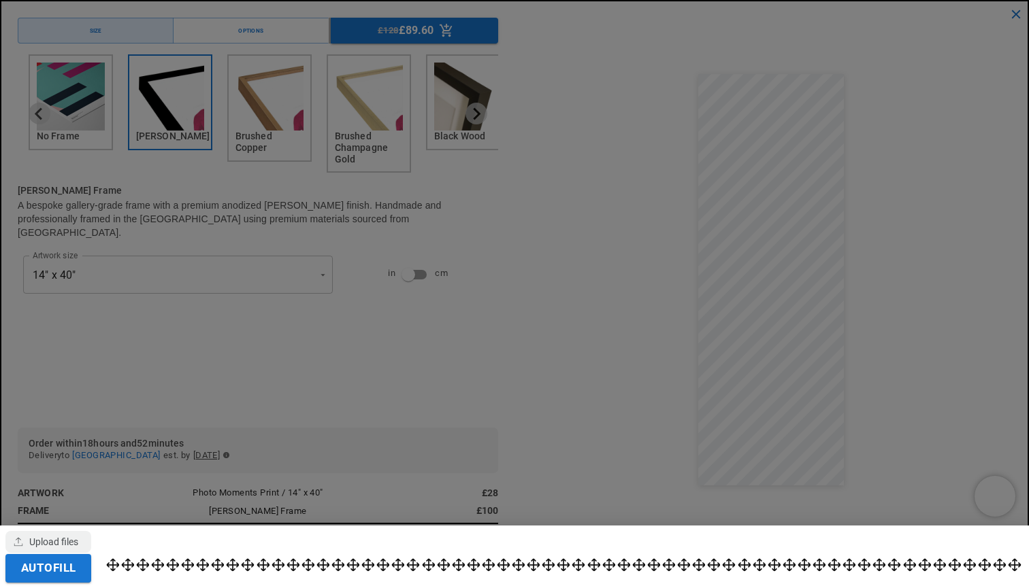
click at [814, 452] on div at bounding box center [514, 294] width 1029 height 588
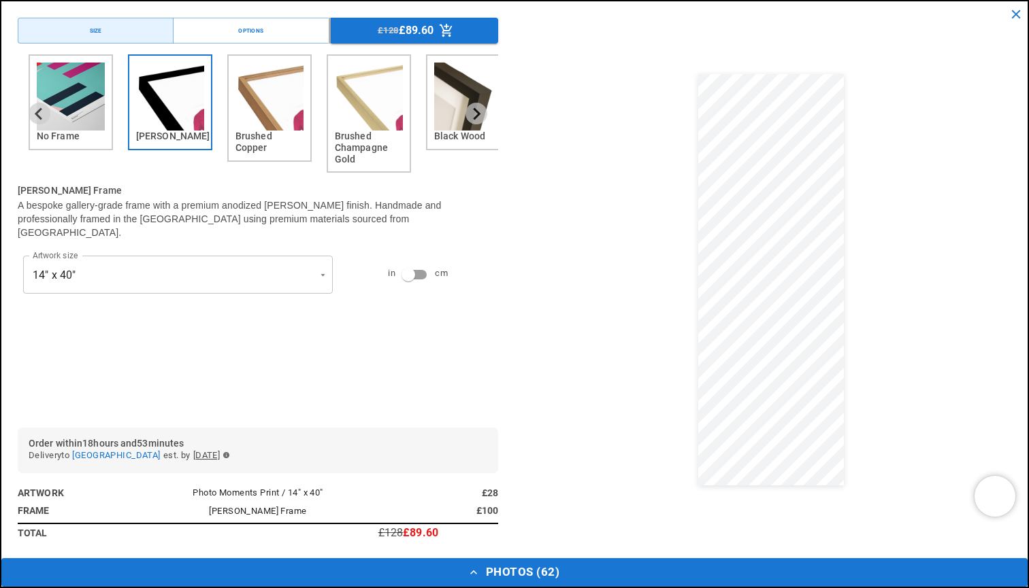
scroll to position [0, 0]
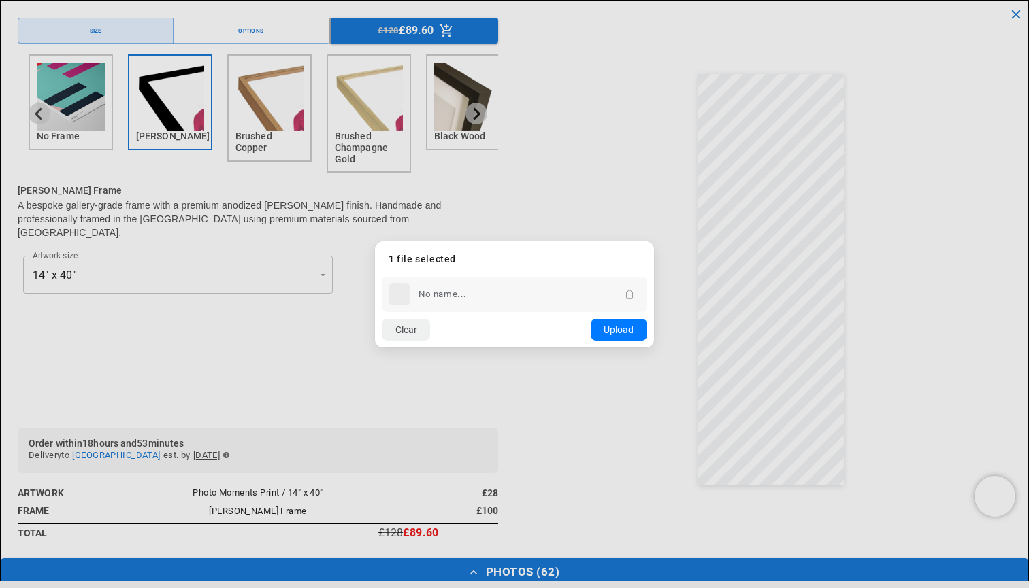
click at [654, 348] on dialog "Drop files here From device From link Camera Dropbox Google Drive Cancel Powere…" at bounding box center [514, 295] width 279 height 106
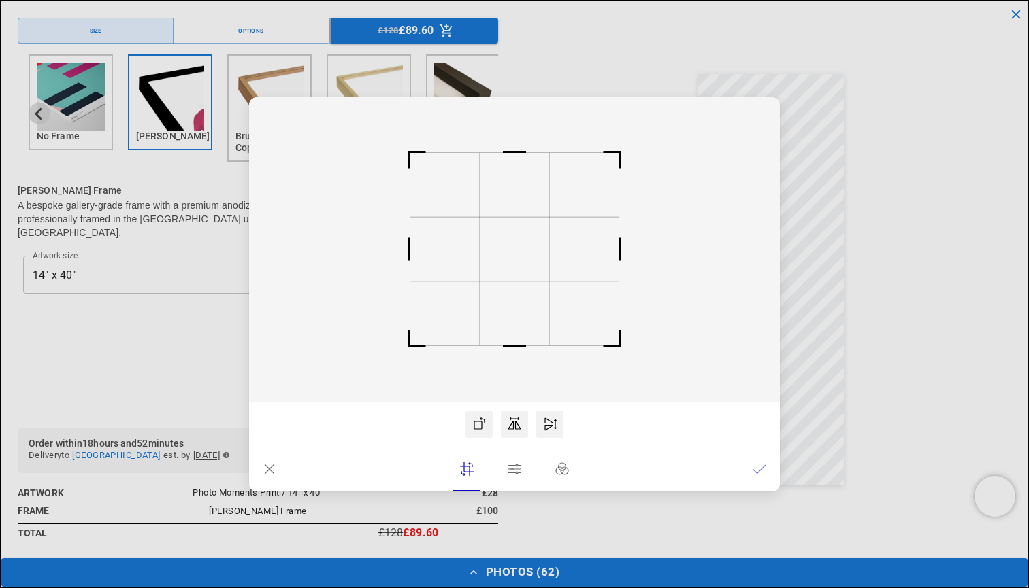
click at [271, 477] on lr-icon at bounding box center [270, 469] width 14 height 27
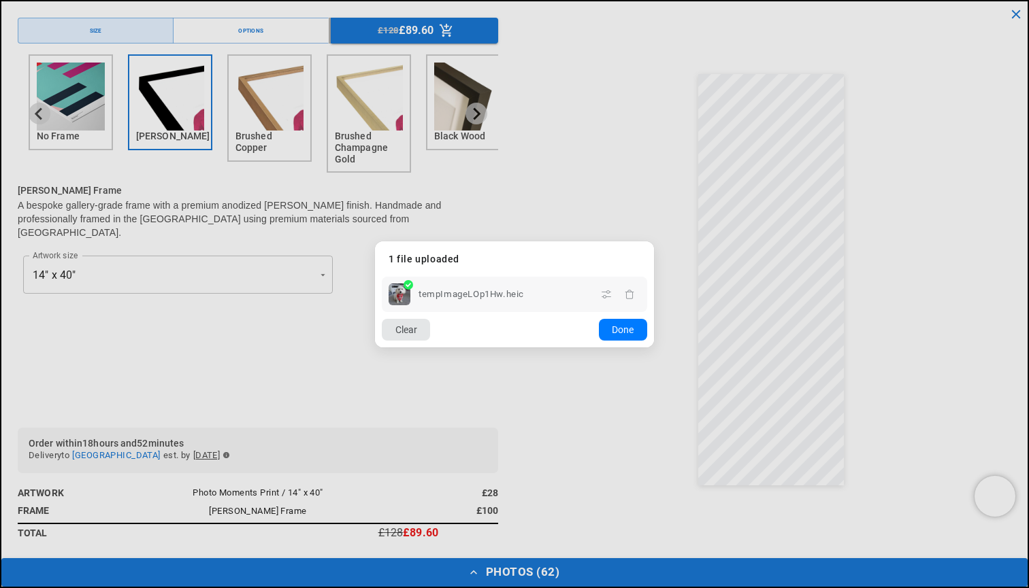
scroll to position [0, 265]
click at [439, 348] on dialog "Drop files here From device From link Camera Dropbox Google Drive Cancel Powere…" at bounding box center [514, 295] width 279 height 106
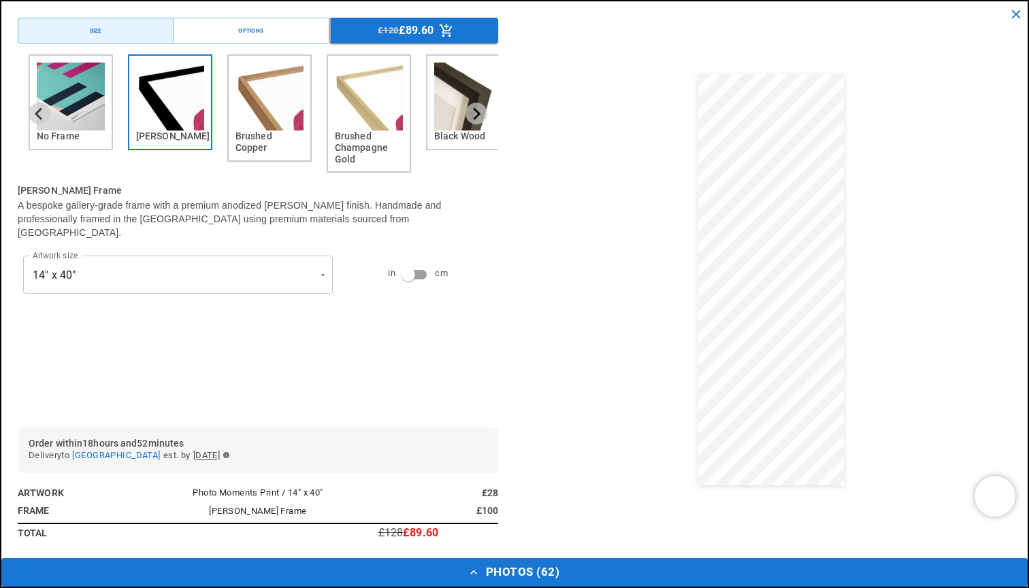
scroll to position [0, 531]
click at [869, 388] on div at bounding box center [771, 280] width 480 height 525
click at [563, 582] on button "Photos ( 62 )" at bounding box center [514, 573] width 1026 height 29
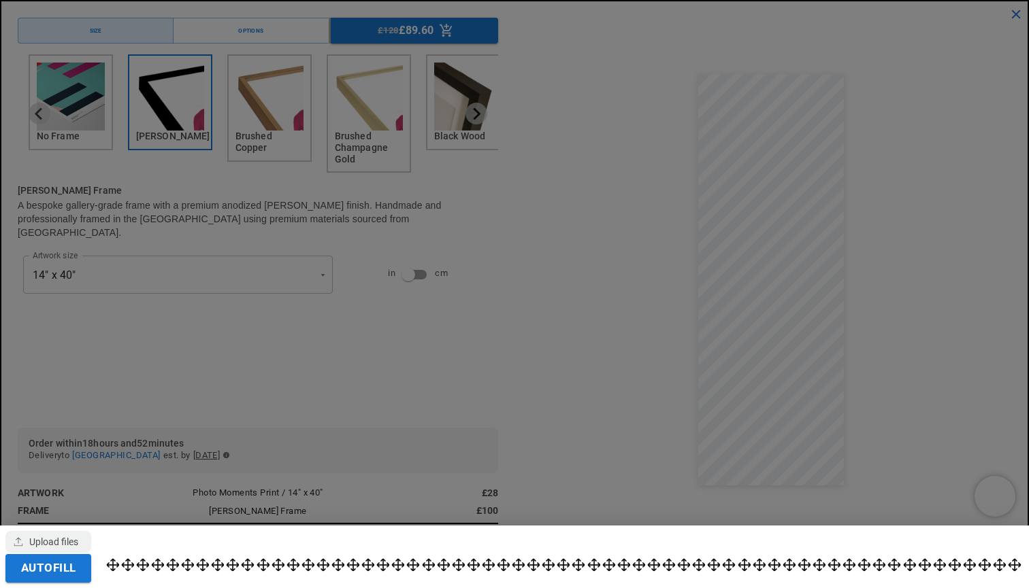
click at [935, 328] on div at bounding box center [514, 294] width 1029 height 588
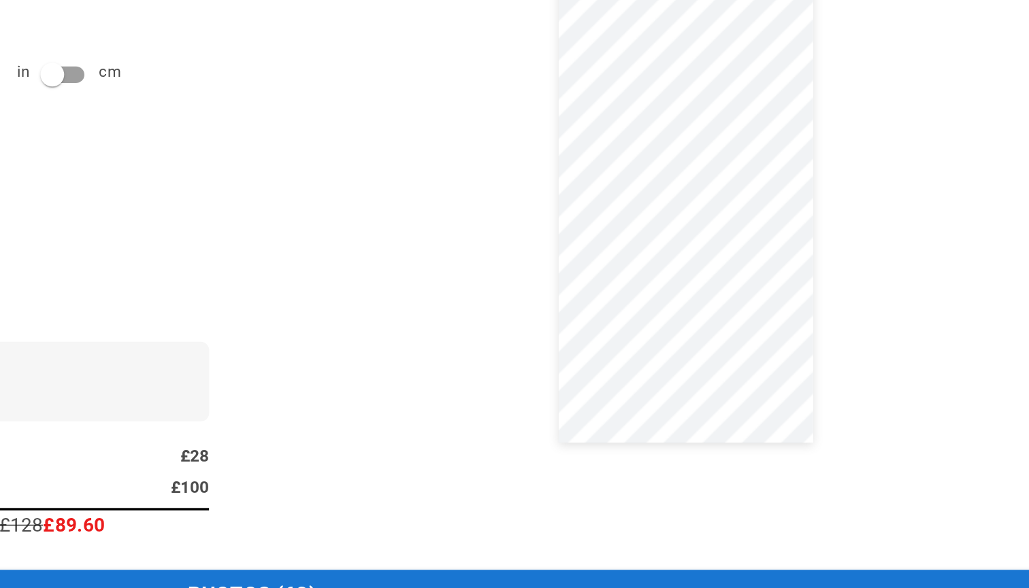
scroll to position [0, 0]
click at [531, 171] on div at bounding box center [771, 280] width 480 height 525
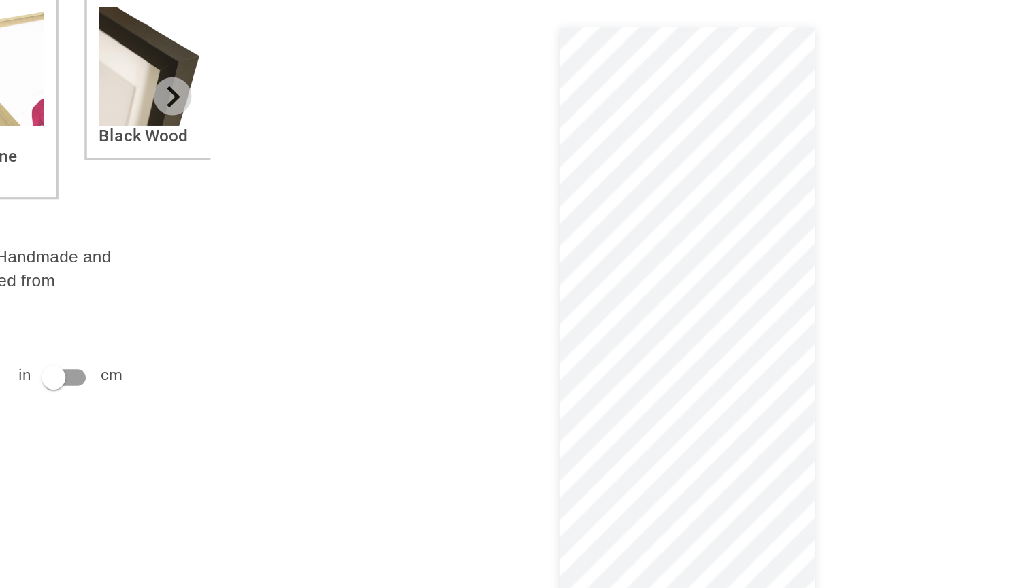
scroll to position [0, 265]
click at [531, 199] on div at bounding box center [771, 280] width 480 height 525
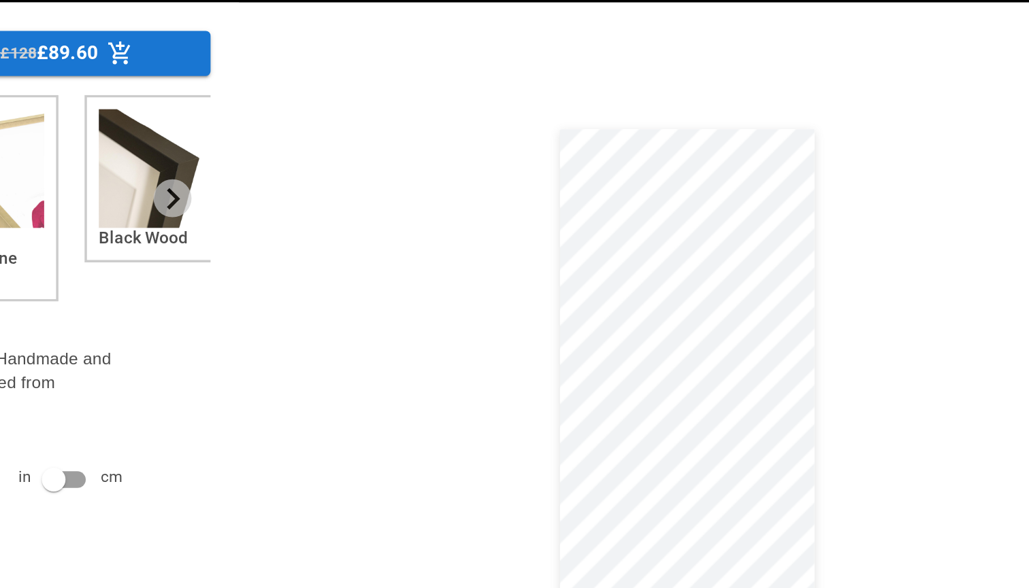
scroll to position [0, 0]
